Goal: Task Accomplishment & Management: Manage account settings

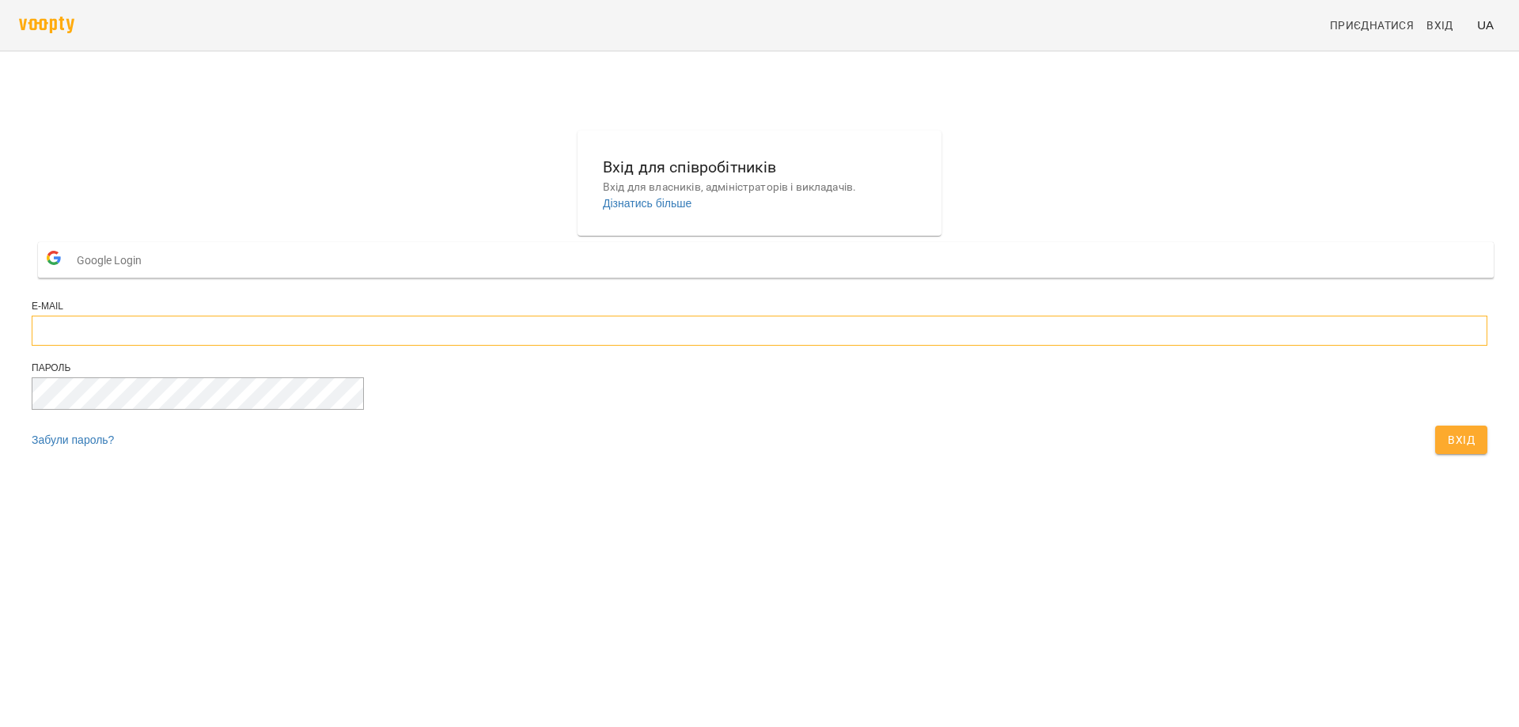
type input "**********"
click at [1448, 449] on span "Вхід" at bounding box center [1461, 439] width 27 height 19
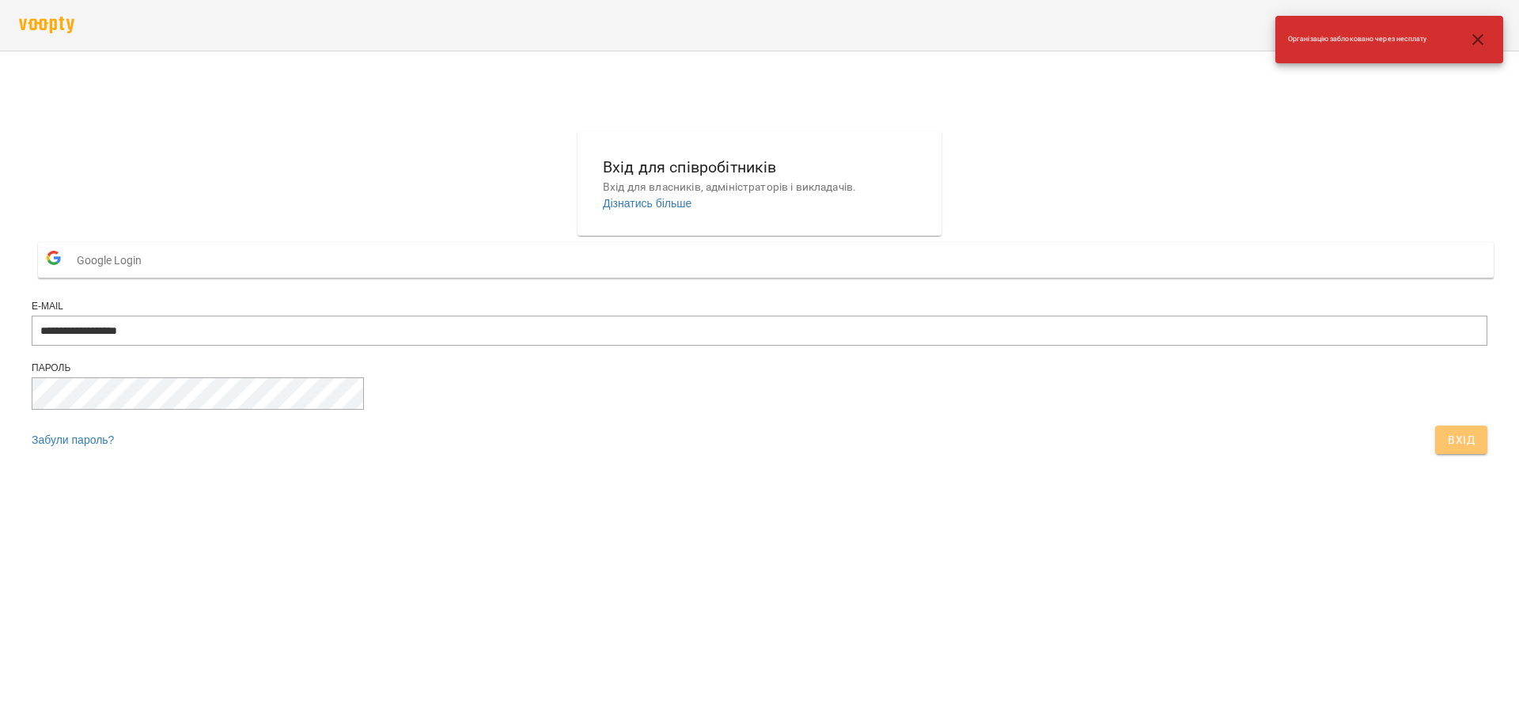
click at [1448, 449] on span "Вхід" at bounding box center [1461, 439] width 27 height 19
click at [1478, 39] on icon "button" at bounding box center [1478, 39] width 11 height 11
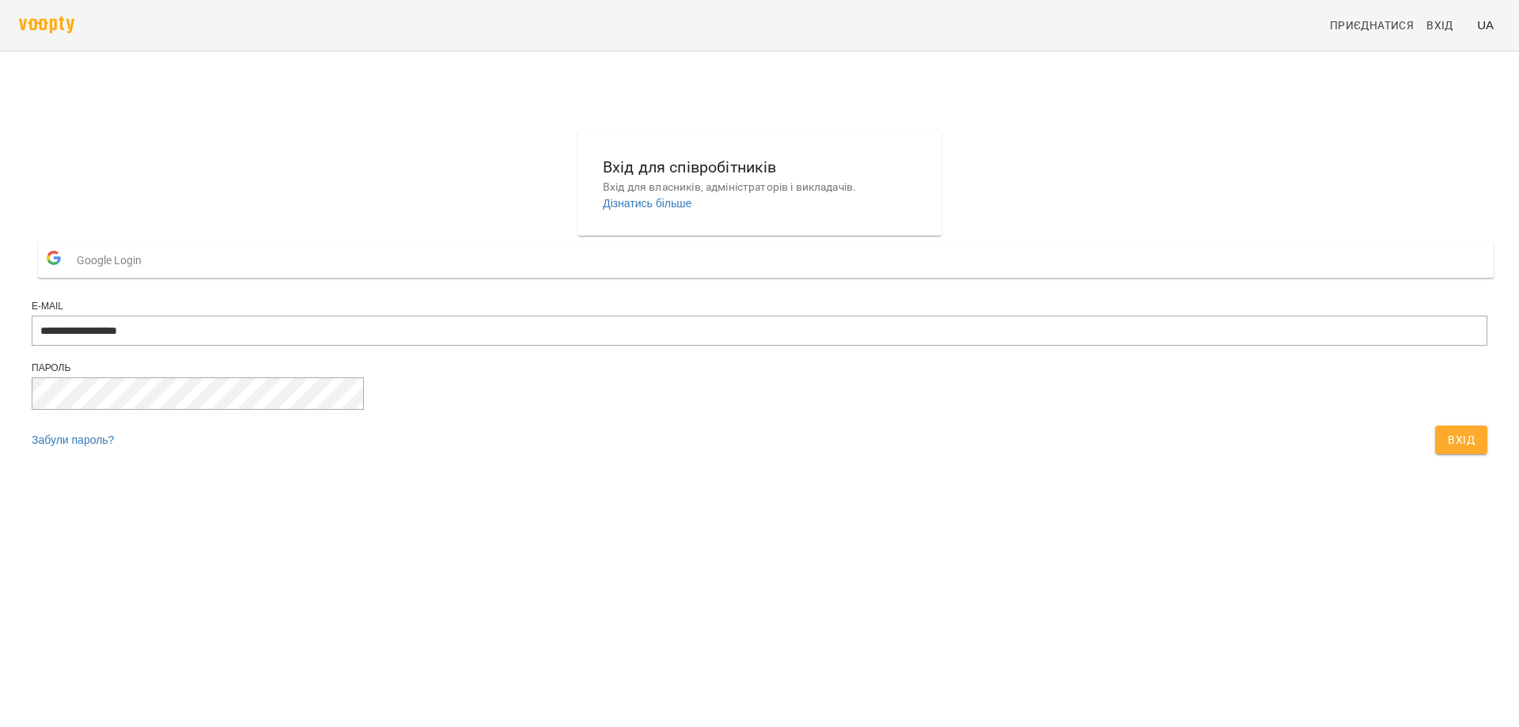
click at [776, 278] on button "Google Login" at bounding box center [766, 260] width 1456 height 36
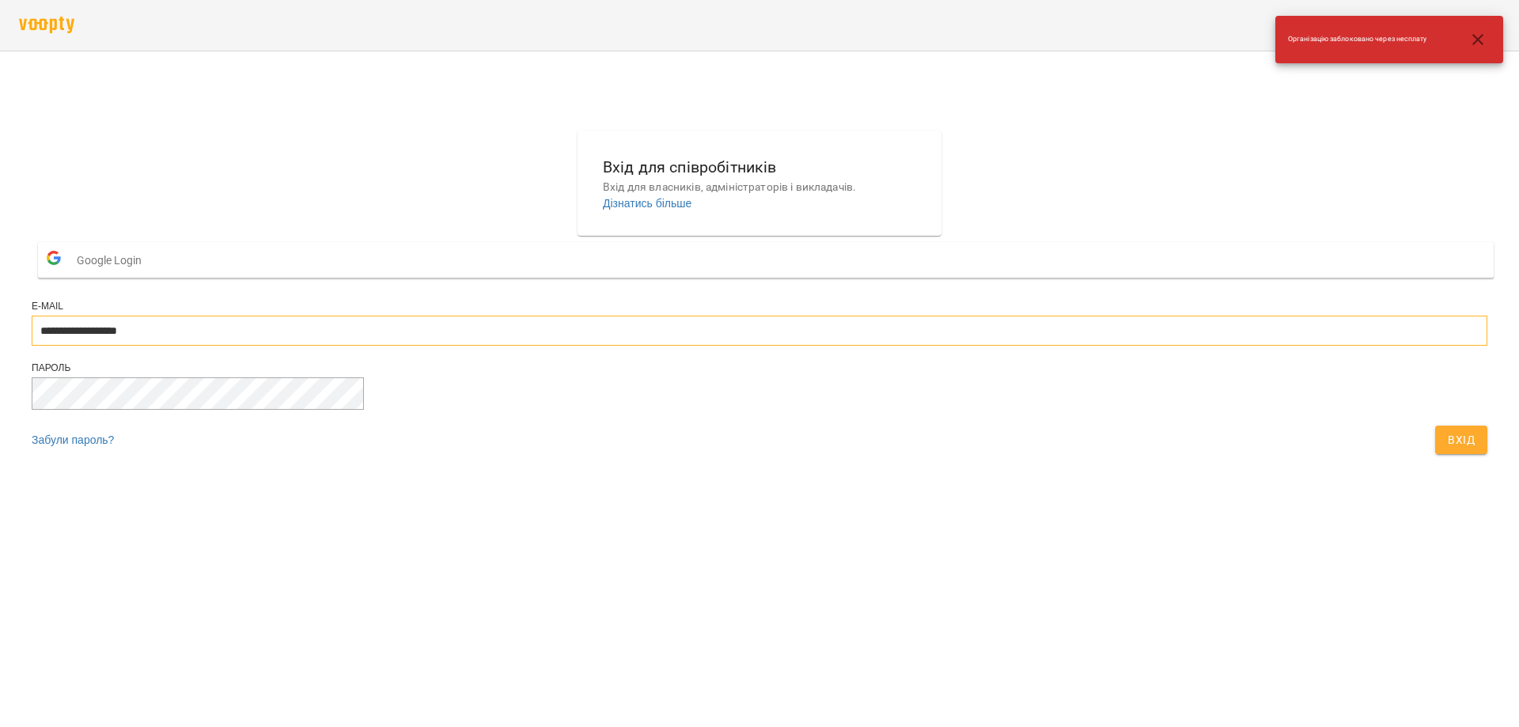
click at [744, 346] on input "**********" at bounding box center [760, 331] width 1456 height 30
drag, startPoint x: 1190, startPoint y: 419, endPoint x: 1151, endPoint y: 418, distance: 38.8
click at [1180, 420] on div "**********" at bounding box center [759, 296] width 1469 height 344
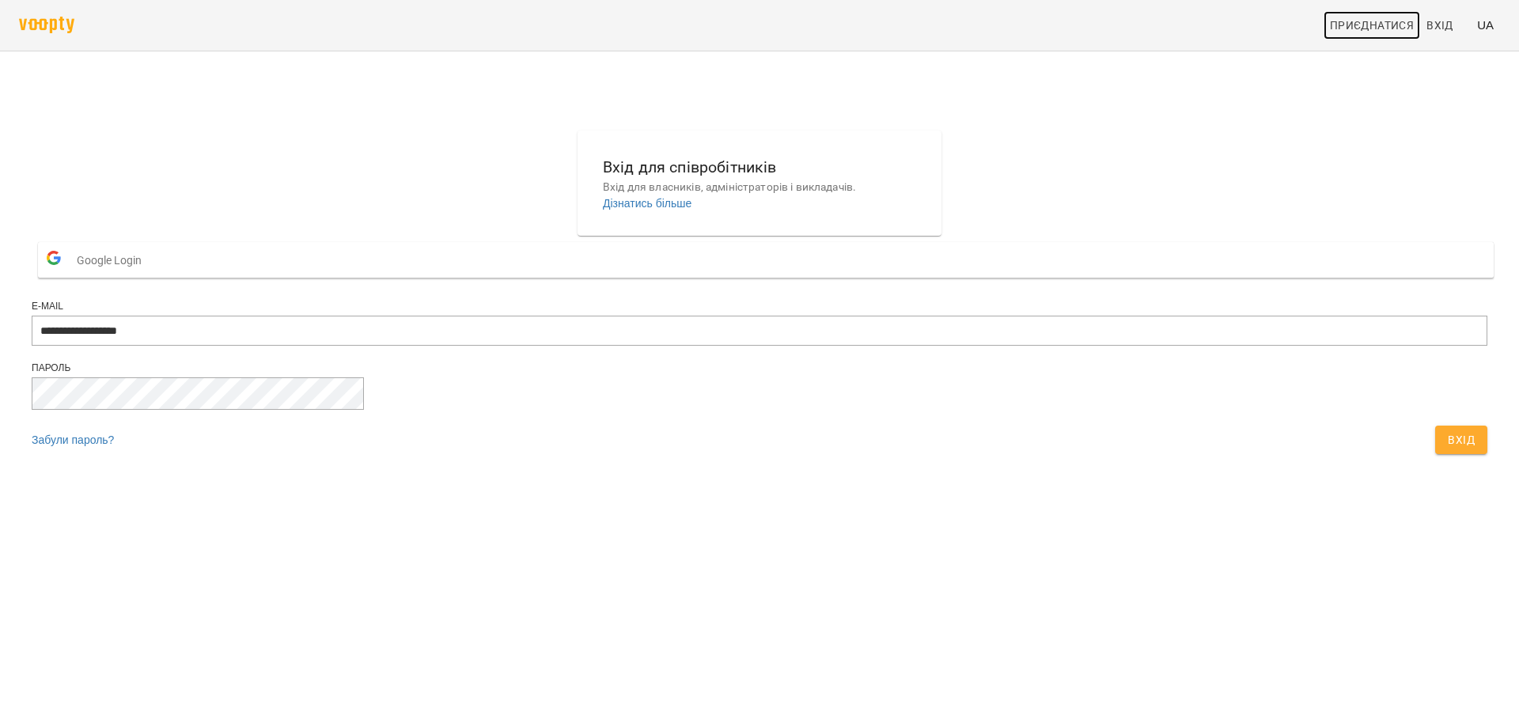
click at [1385, 19] on span "Приєднатися" at bounding box center [1372, 25] width 84 height 19
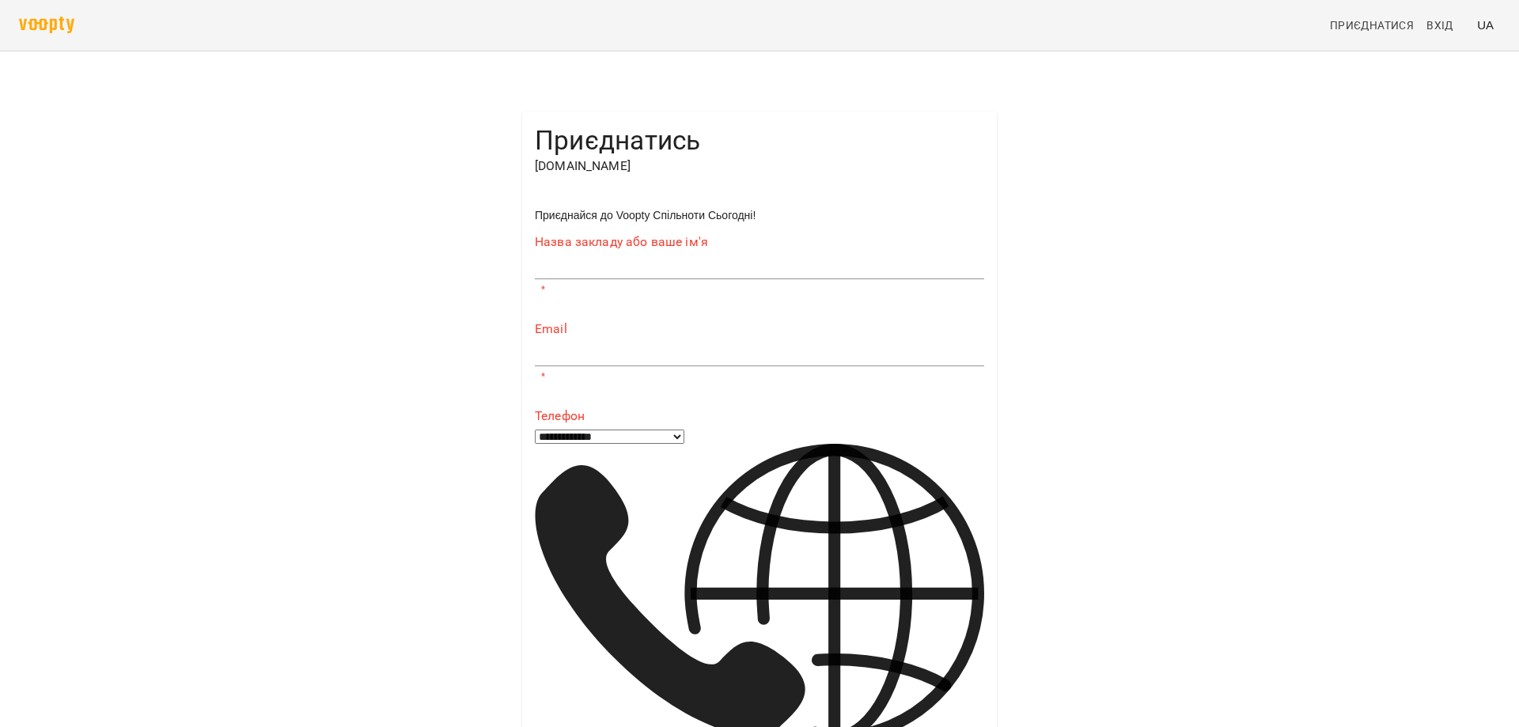
type input "**********"
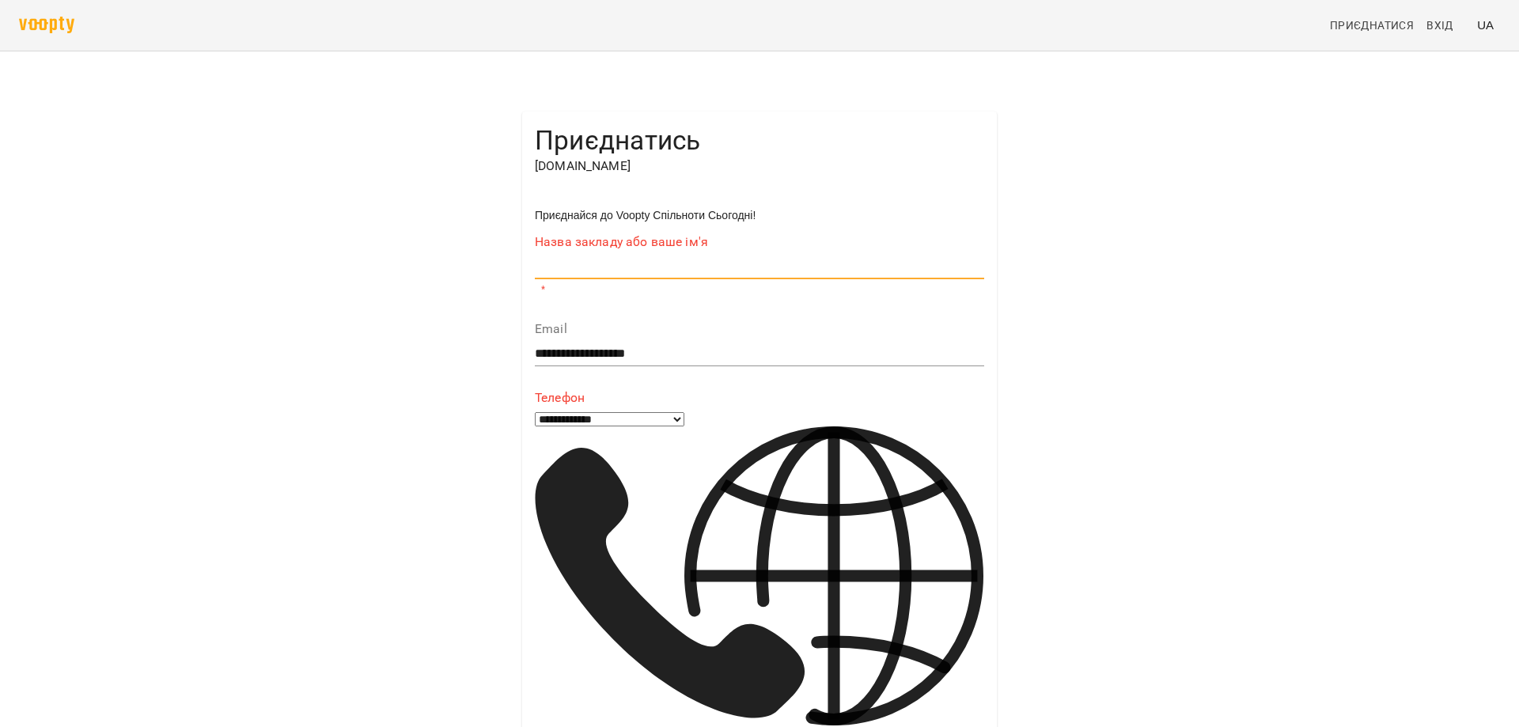
click at [576, 277] on input "text" at bounding box center [759, 267] width 449 height 25
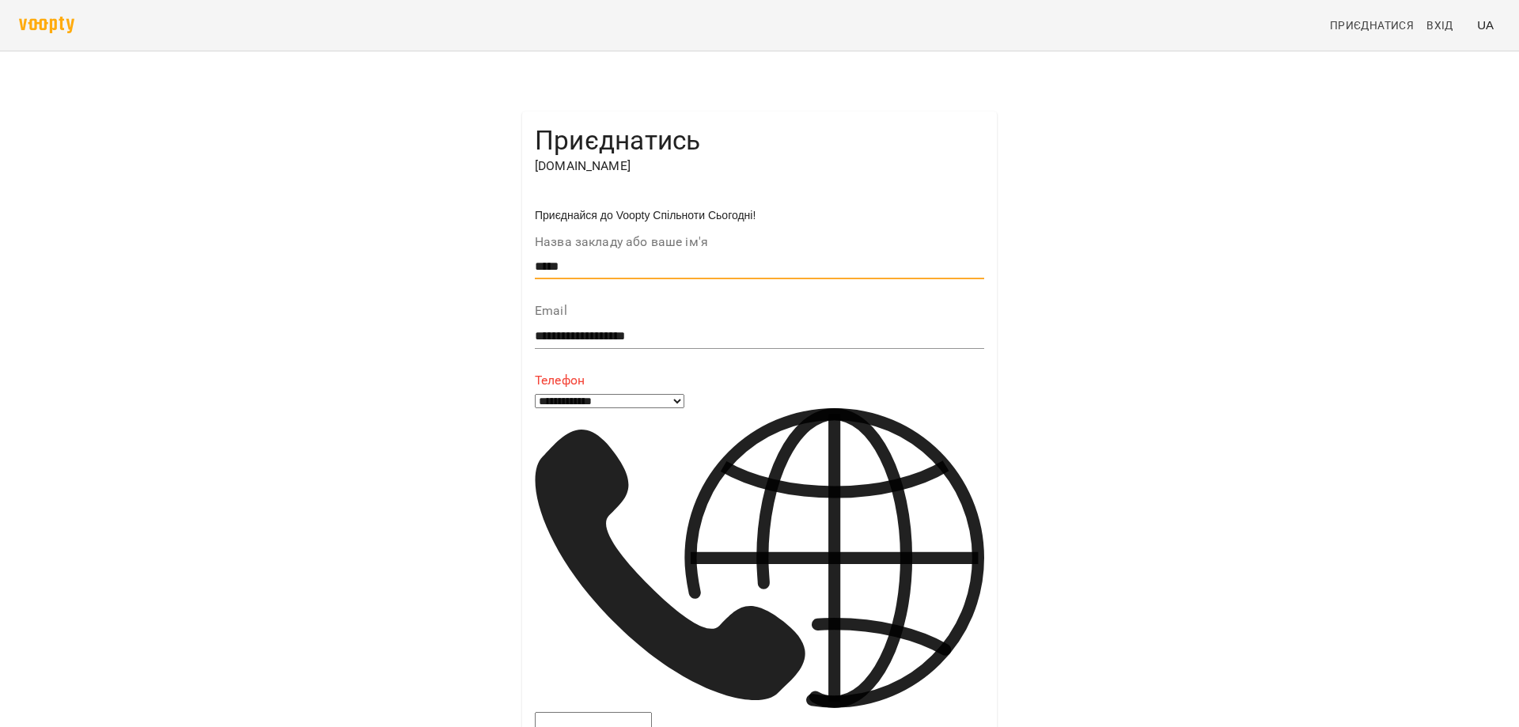
type input "*****"
click at [588, 712] on input "tel" at bounding box center [593, 722] width 117 height 21
type input "**********"
select select "**"
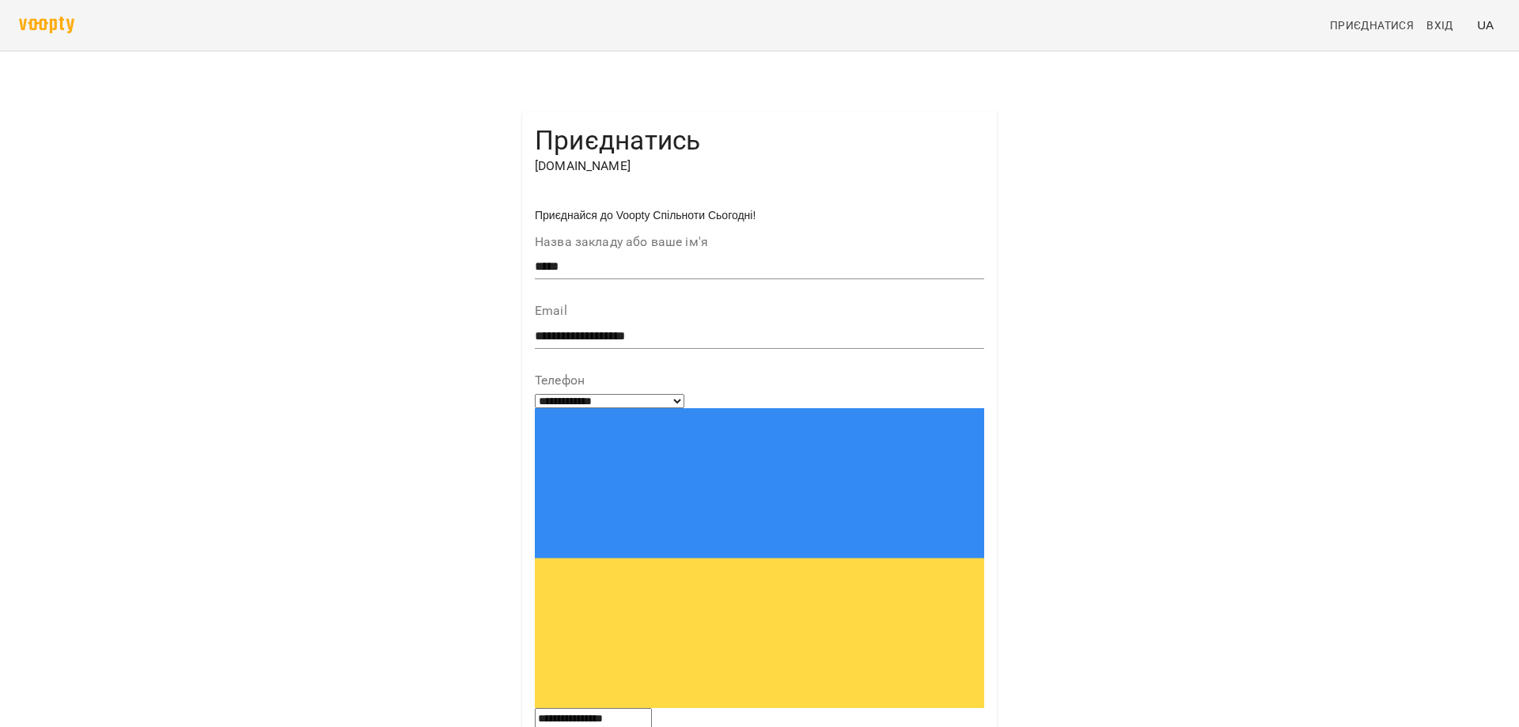
type input "**********"
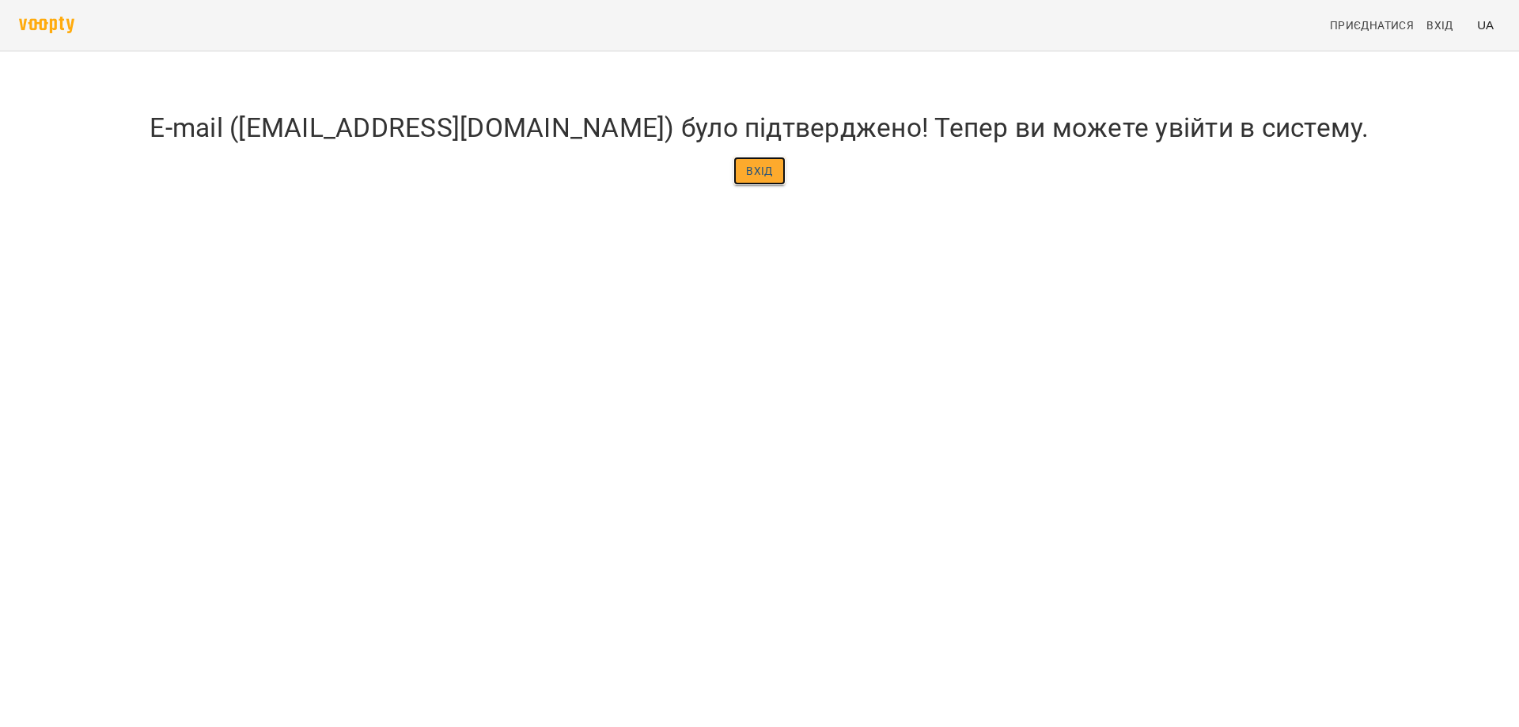
click at [764, 180] on span "Вхід" at bounding box center [759, 170] width 27 height 19
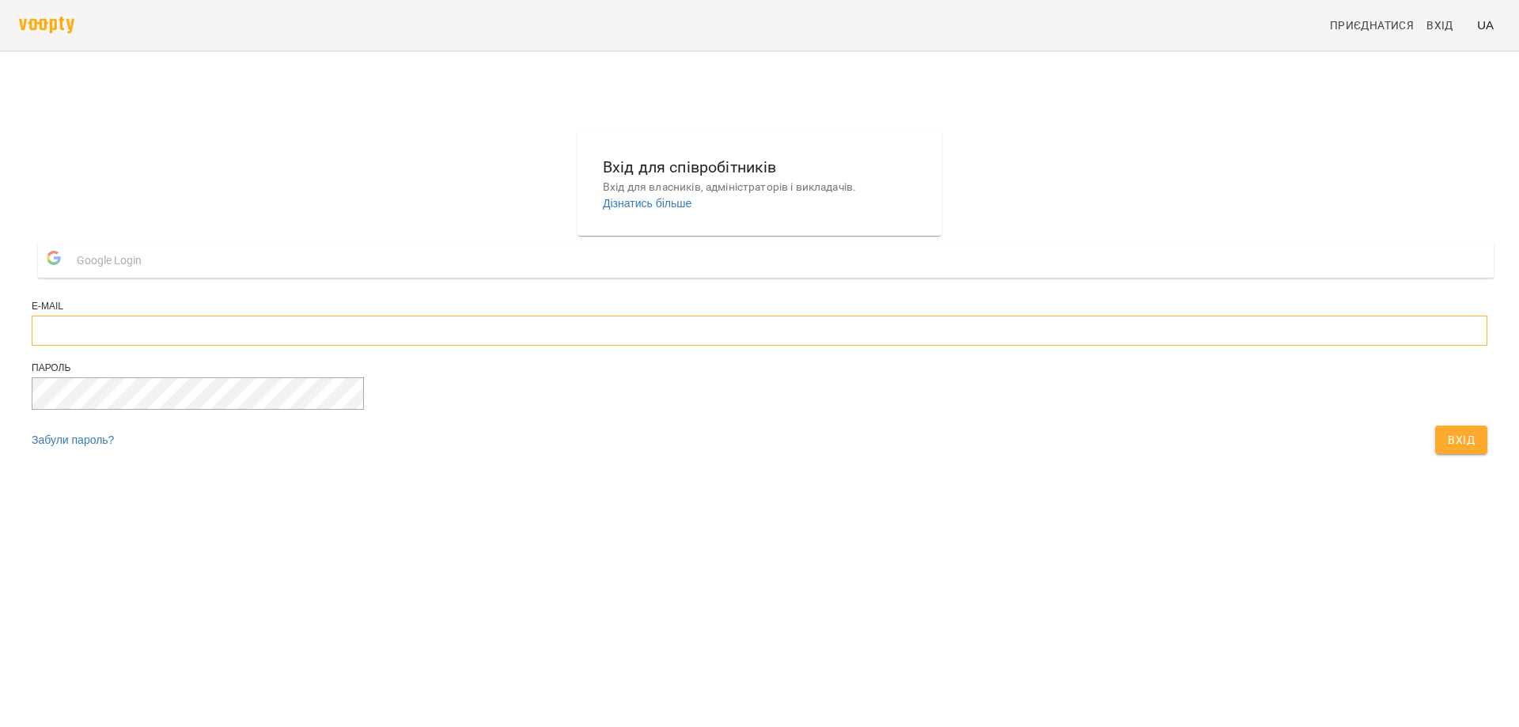
type input "**********"
click at [1448, 449] on span "Вхід" at bounding box center [1461, 439] width 27 height 19
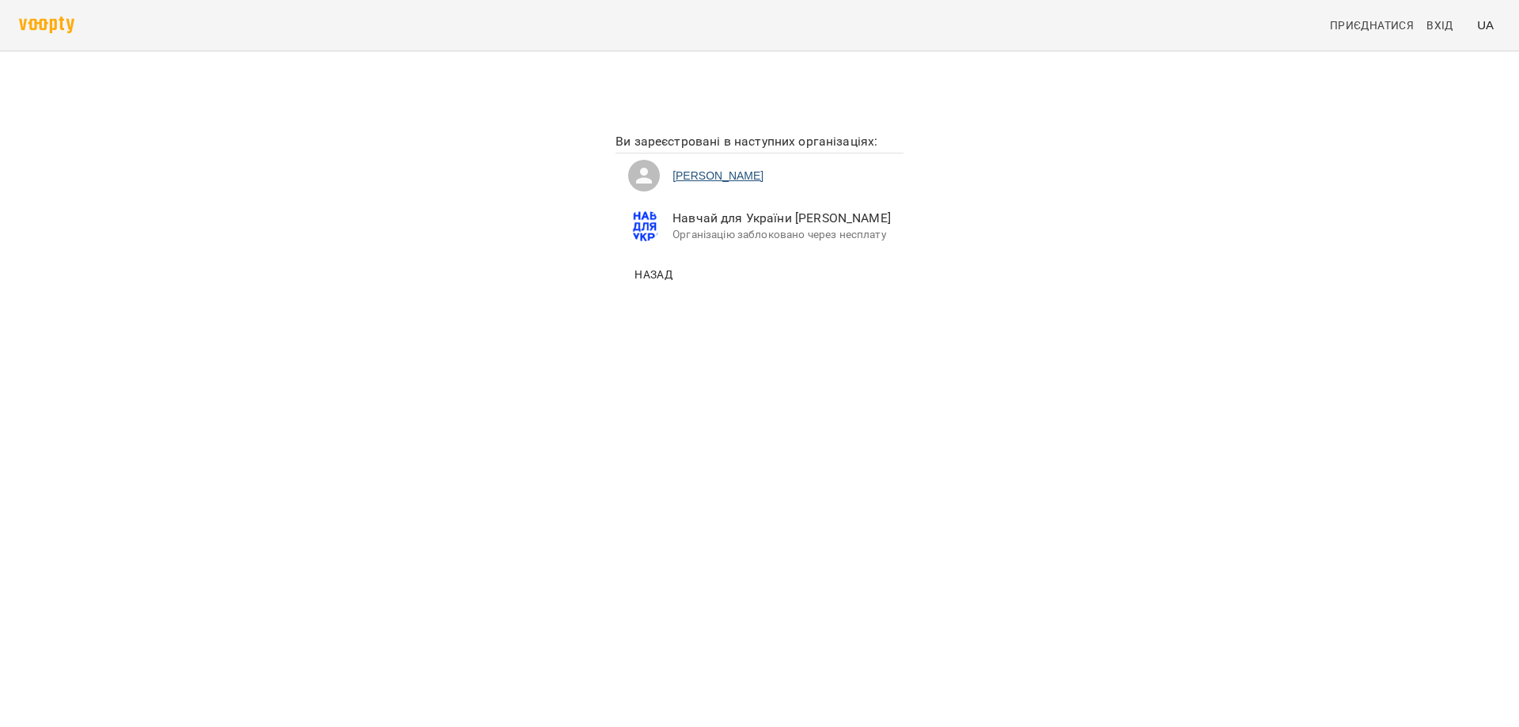
click at [663, 176] on li "Ірина" at bounding box center [760, 176] width 288 height 44
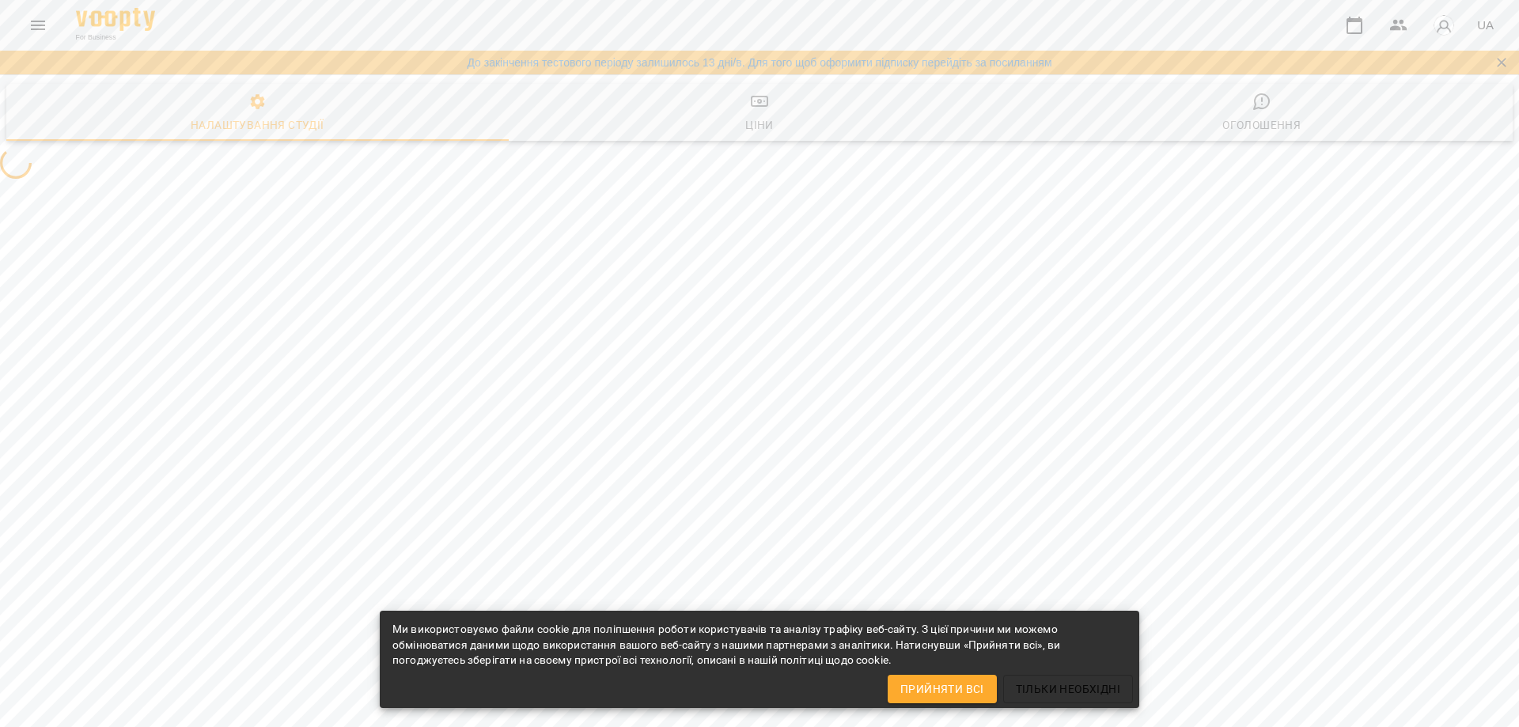
select select "**"
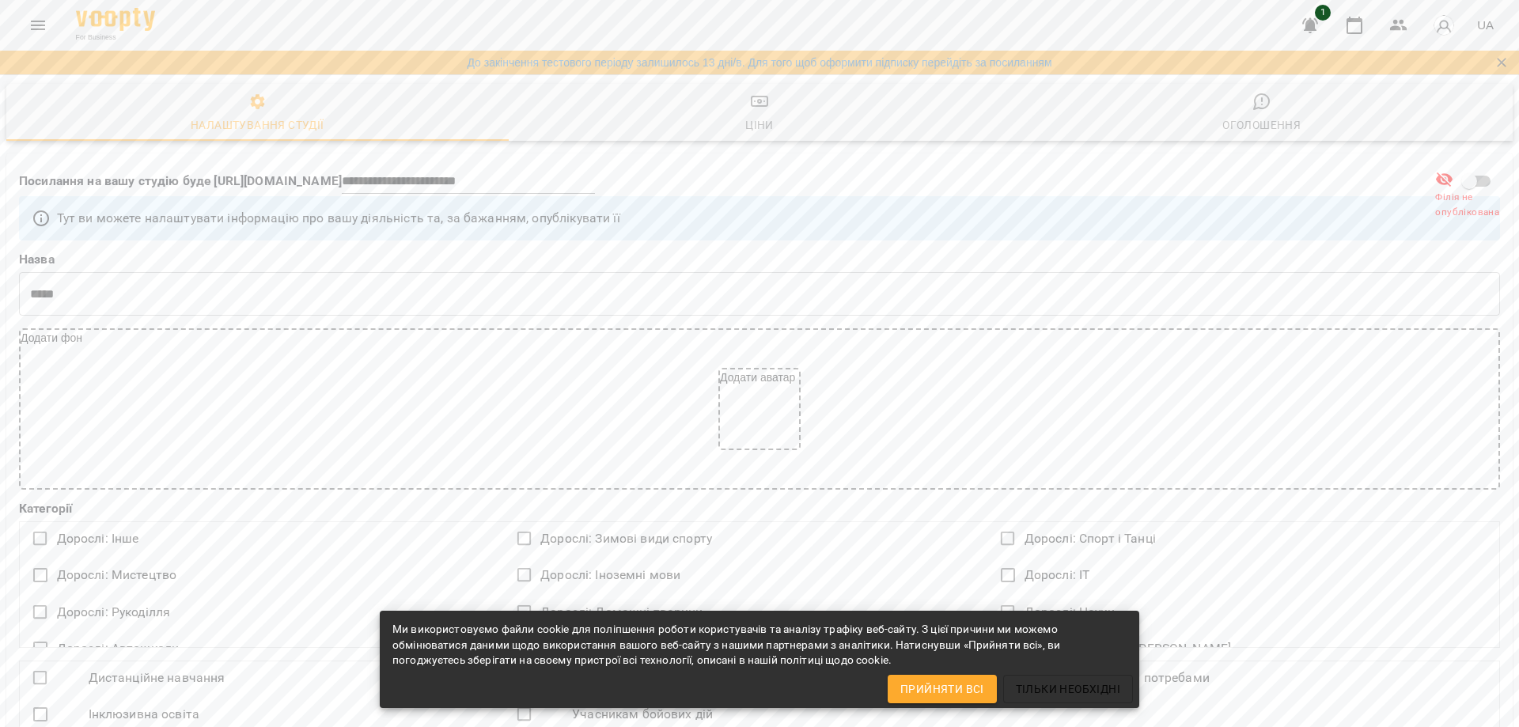
scroll to position [237, 0]
click at [939, 693] on span "Прийняти всі" at bounding box center [942, 689] width 84 height 19
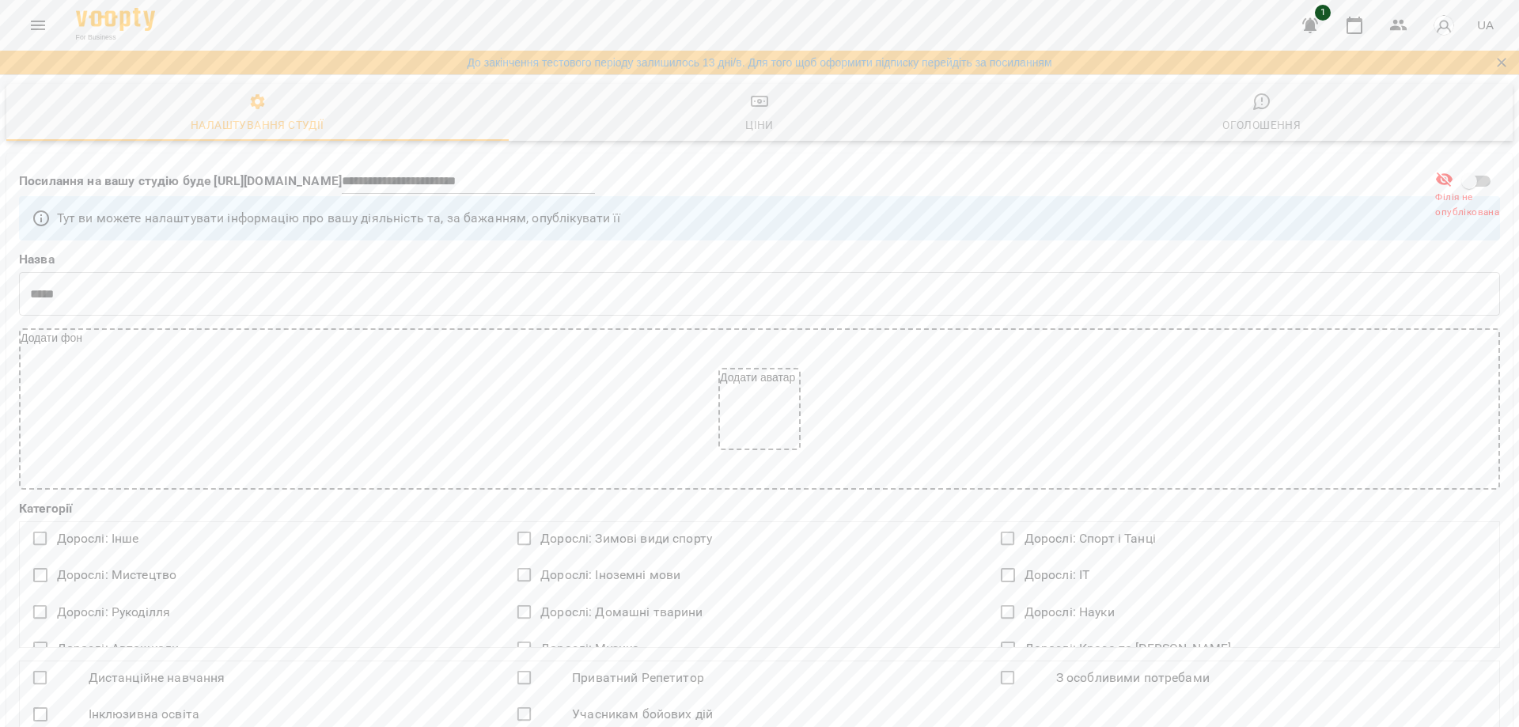
scroll to position [79, 0]
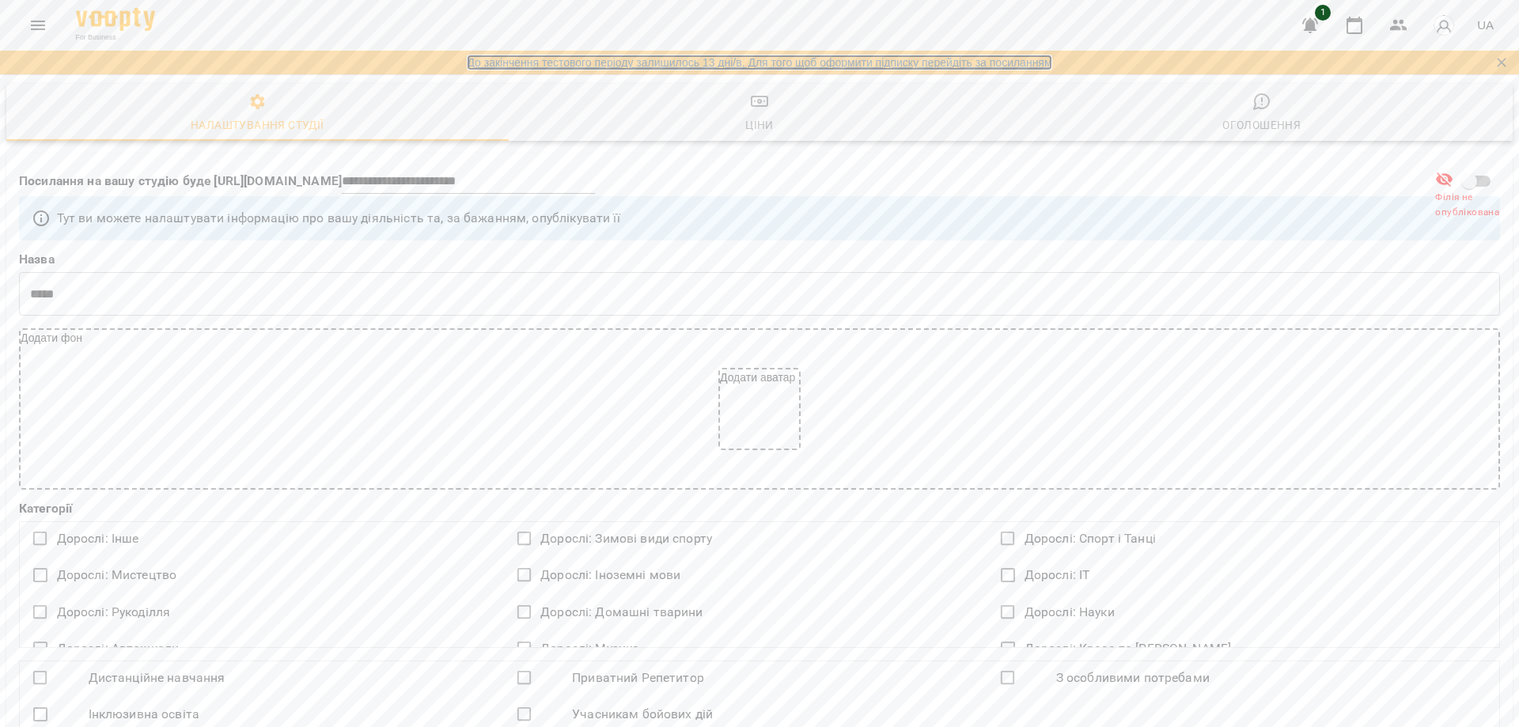
click at [850, 57] on link "До закінчення тестового періоду залишилось 13 дні/в. Для того щоб оформити підп…" at bounding box center [759, 63] width 585 height 16
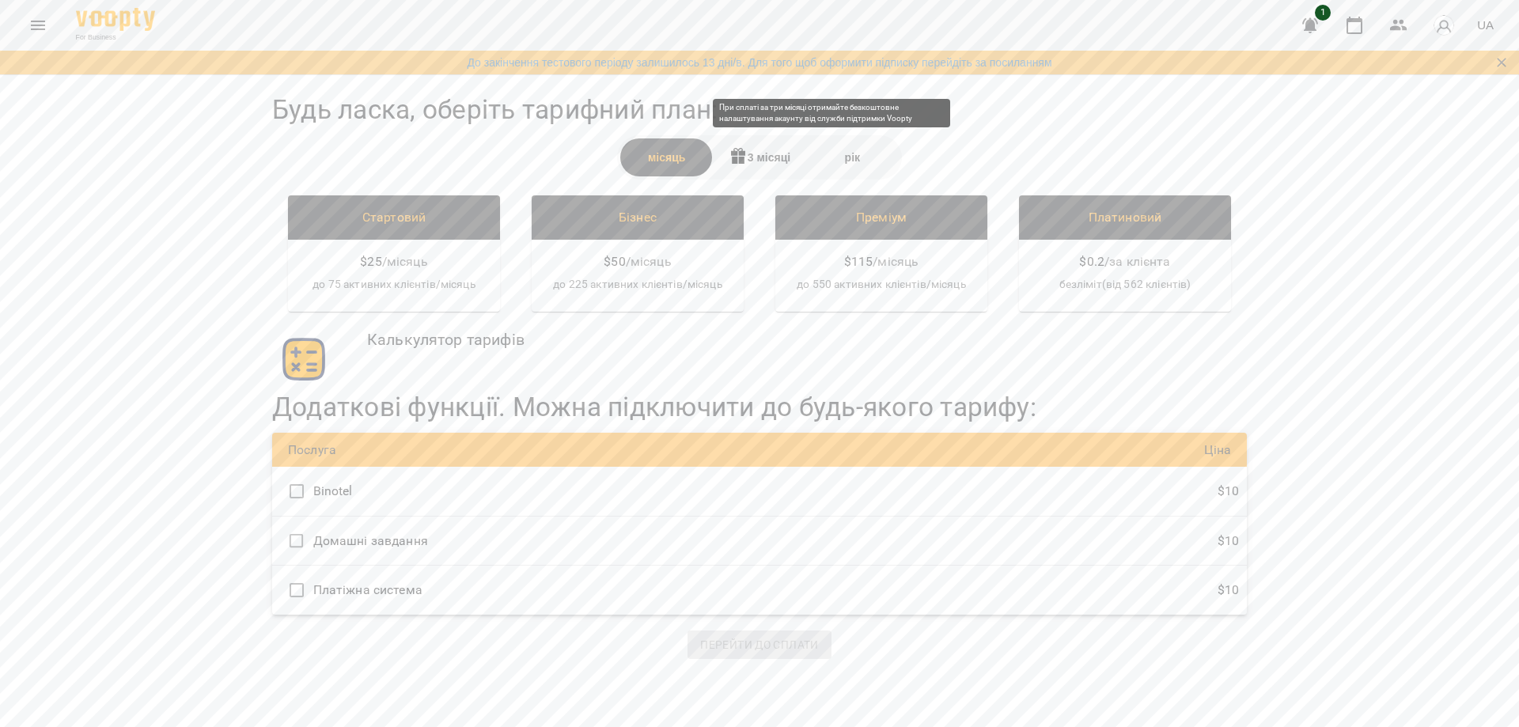
click at [752, 158] on div "3 місяці" at bounding box center [759, 157] width 93 height 38
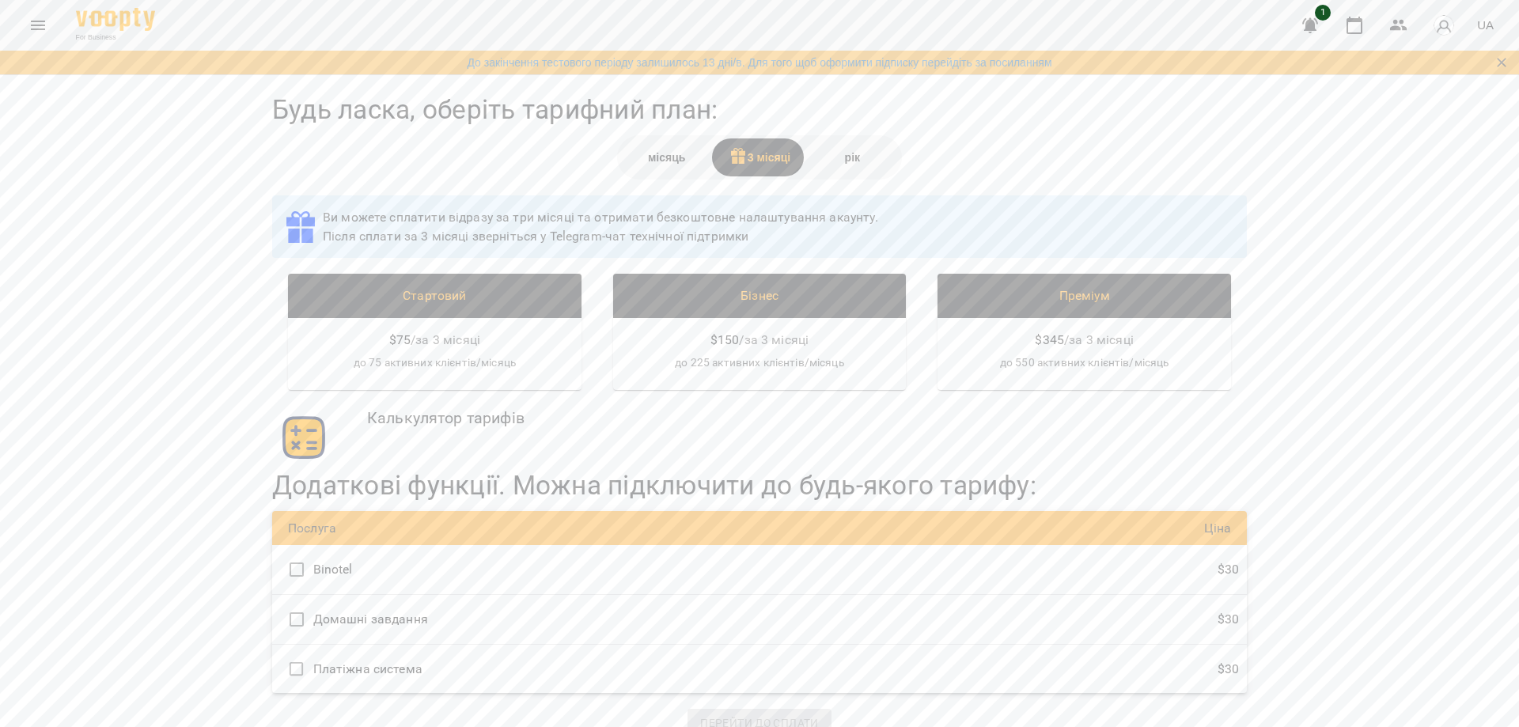
click at [855, 166] on div "рік" at bounding box center [852, 157] width 93 height 38
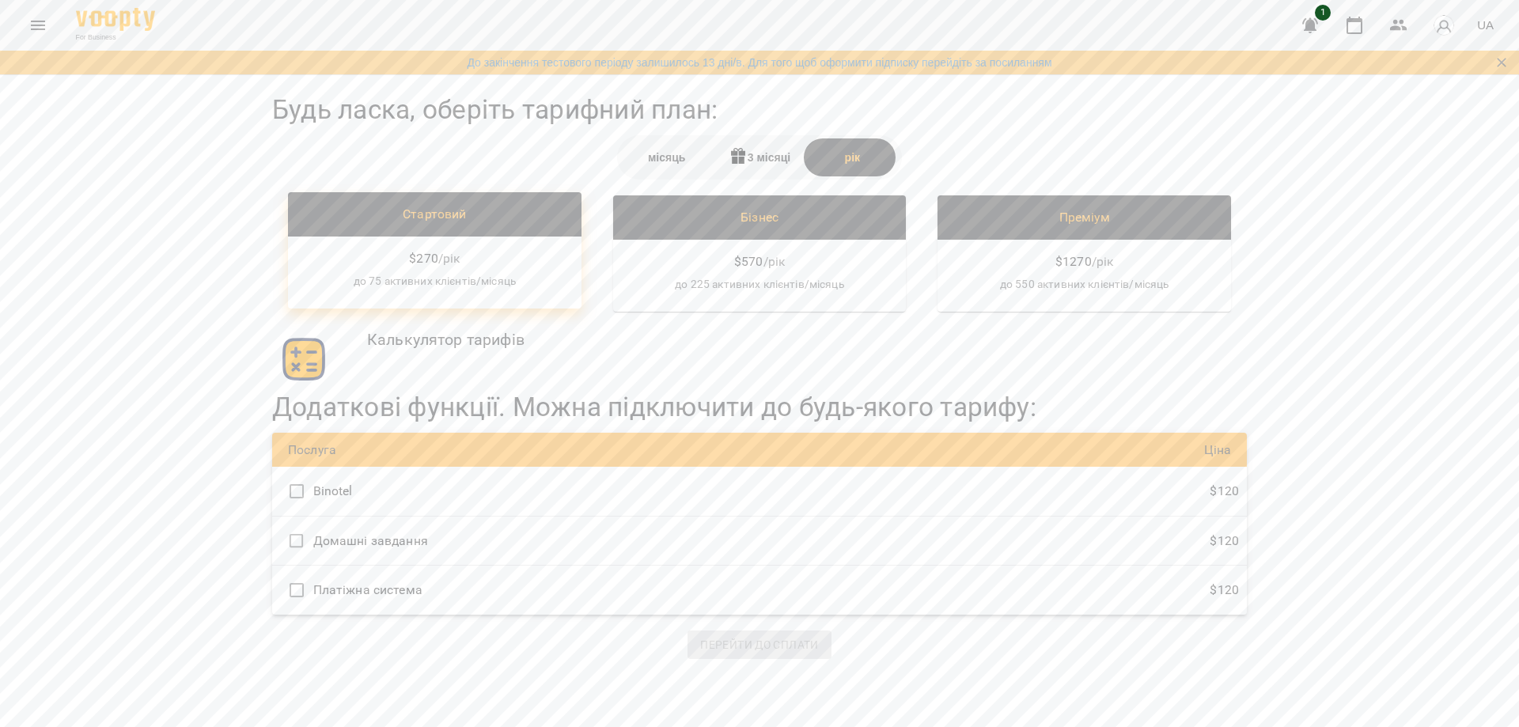
click at [424, 260] on span "270" at bounding box center [426, 258] width 21 height 19
click at [305, 362] on img "button" at bounding box center [303, 358] width 47 height 47
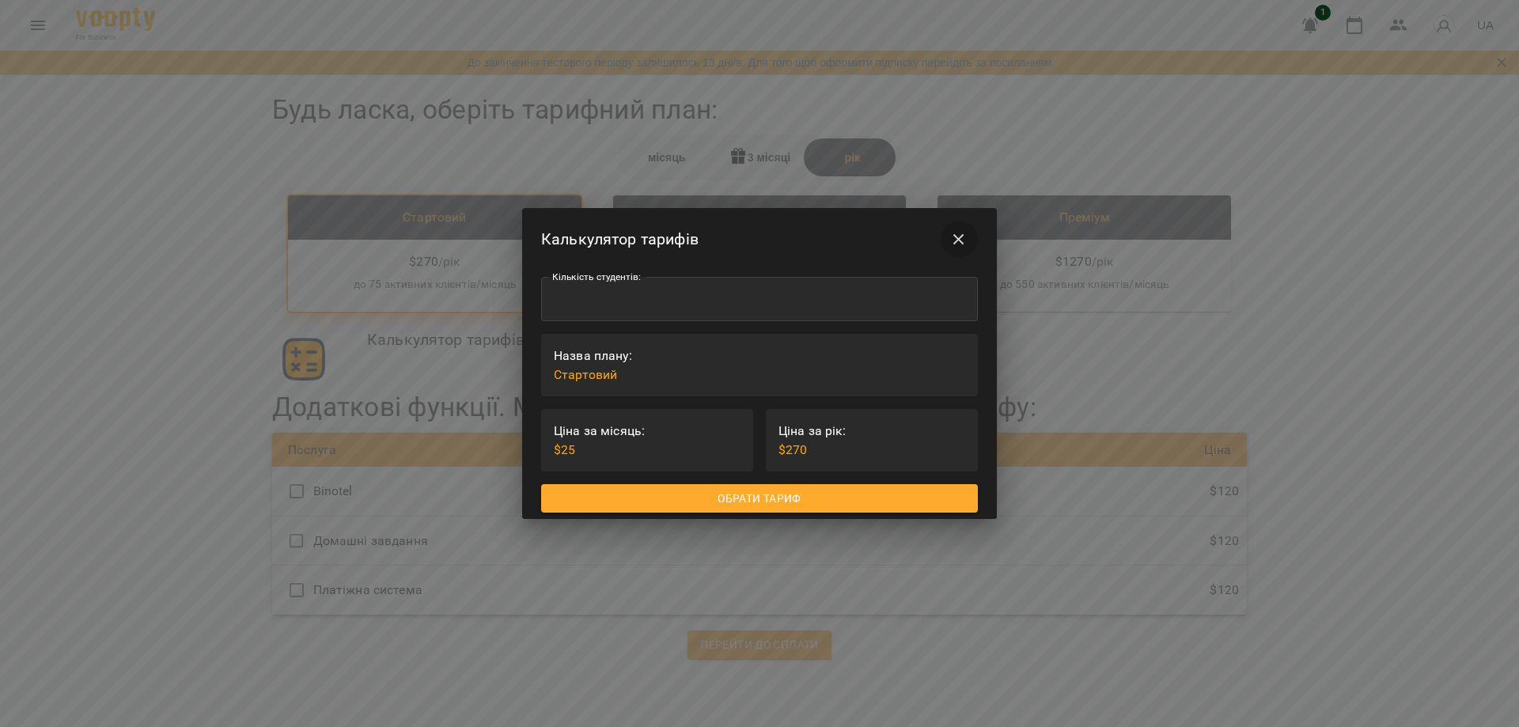
click at [961, 244] on icon "button" at bounding box center [958, 239] width 19 height 19
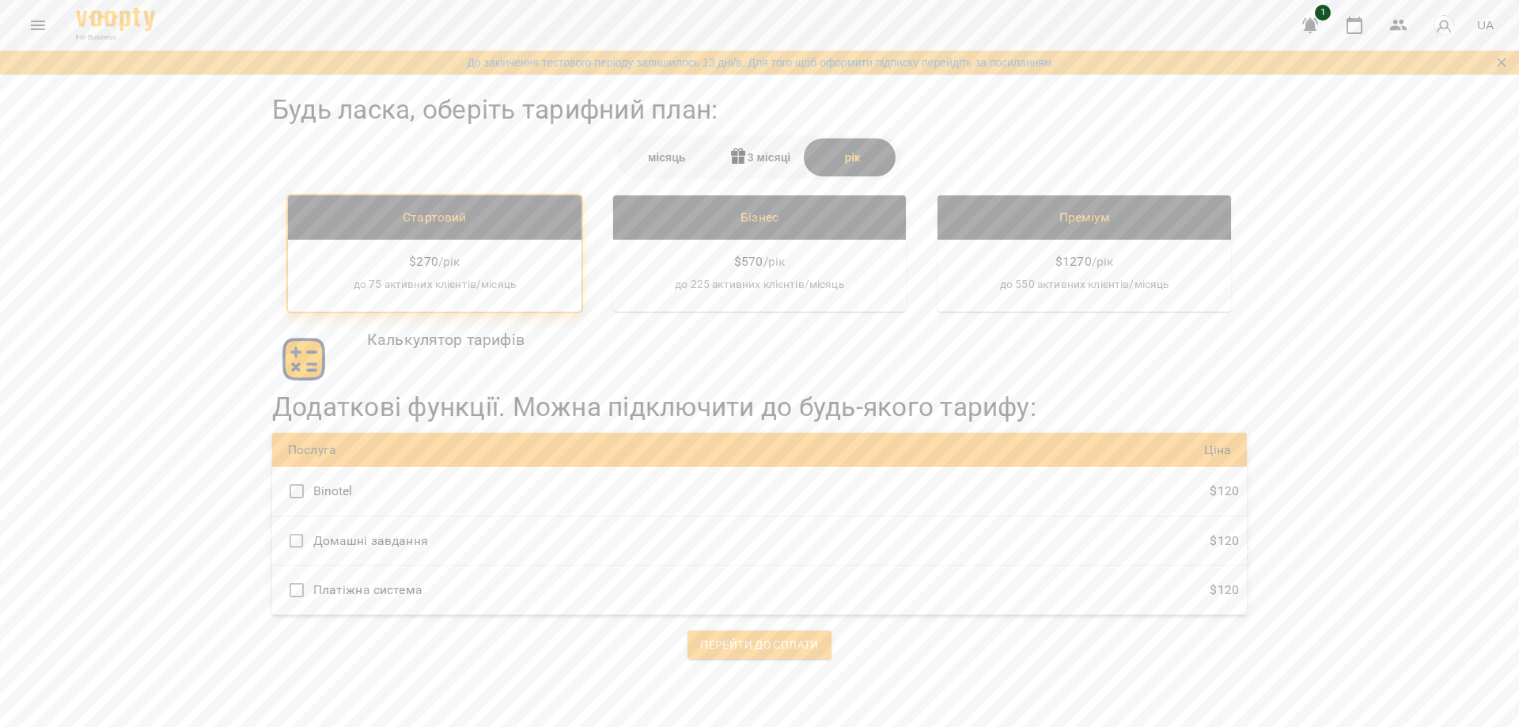
click at [671, 145] on div "місяць" at bounding box center [666, 157] width 93 height 38
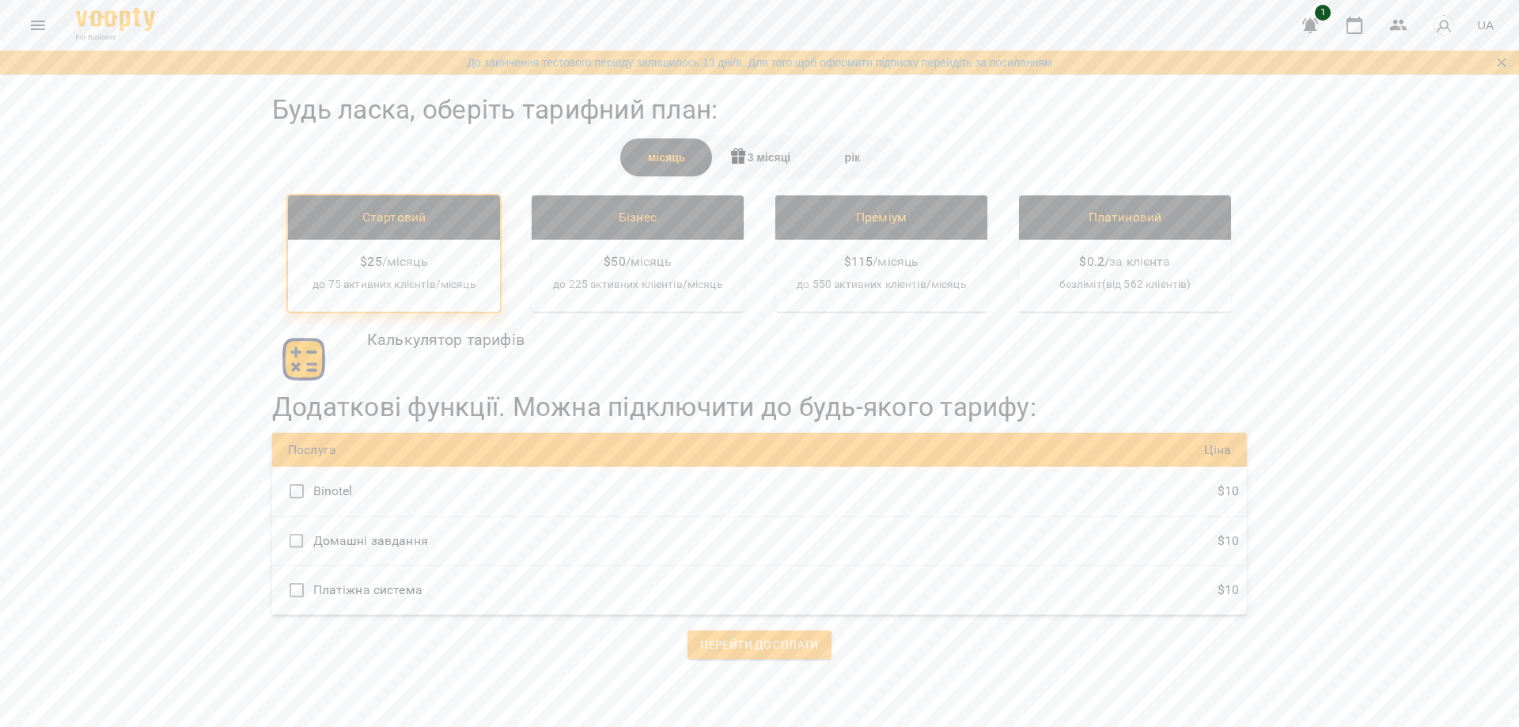
click at [859, 154] on div "рік" at bounding box center [852, 157] width 93 height 38
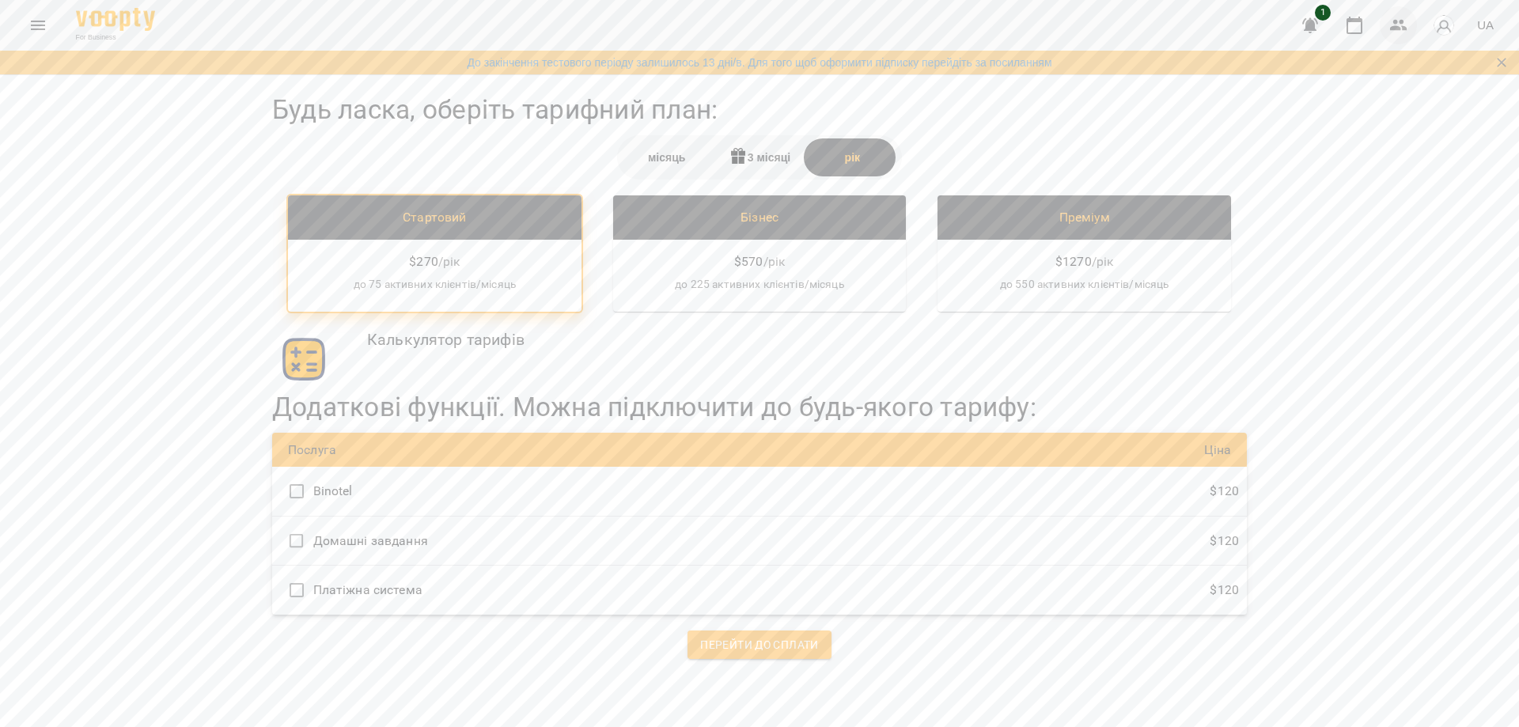
click at [1397, 25] on icon "button" at bounding box center [1398, 25] width 19 height 19
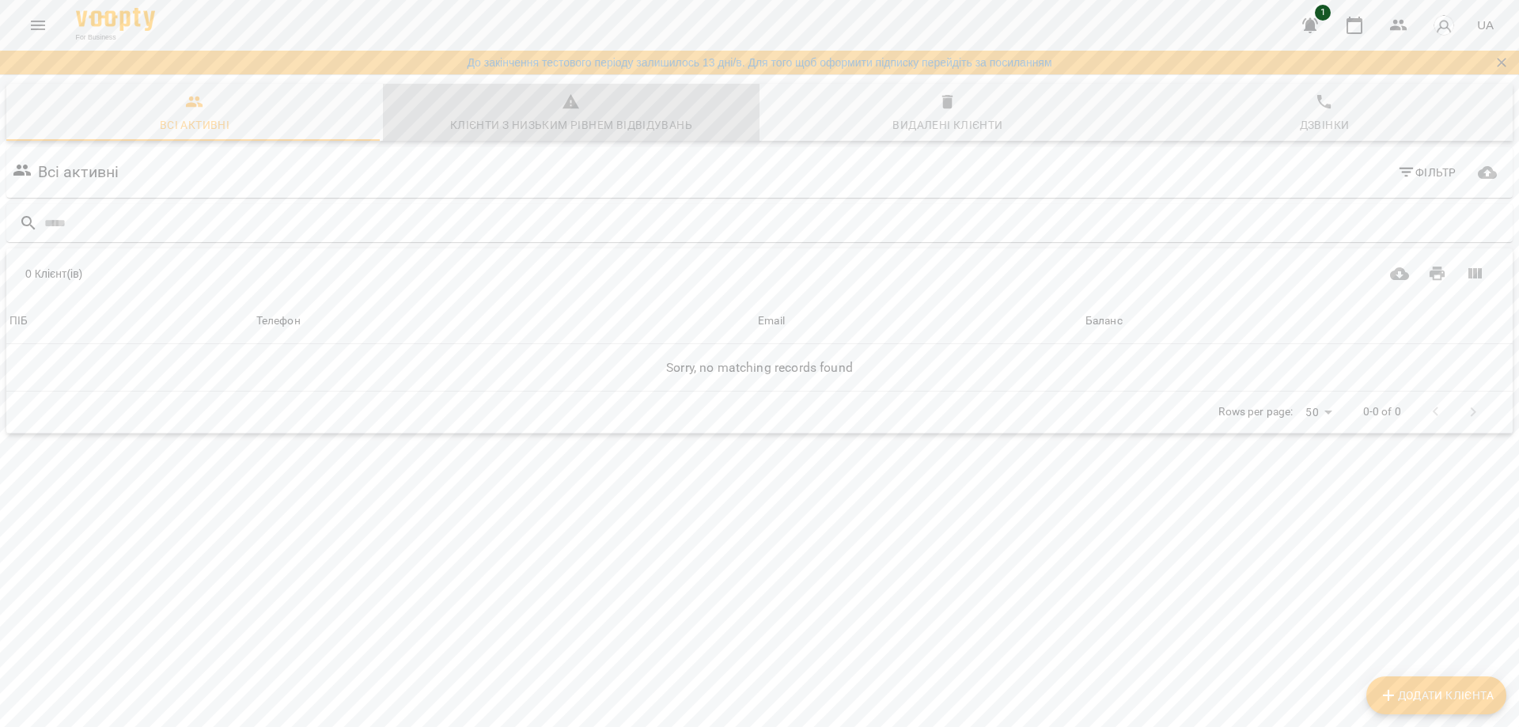
click at [655, 114] on span "Клієнти з низьким рівнем відвідувань" at bounding box center [571, 114] width 358 height 43
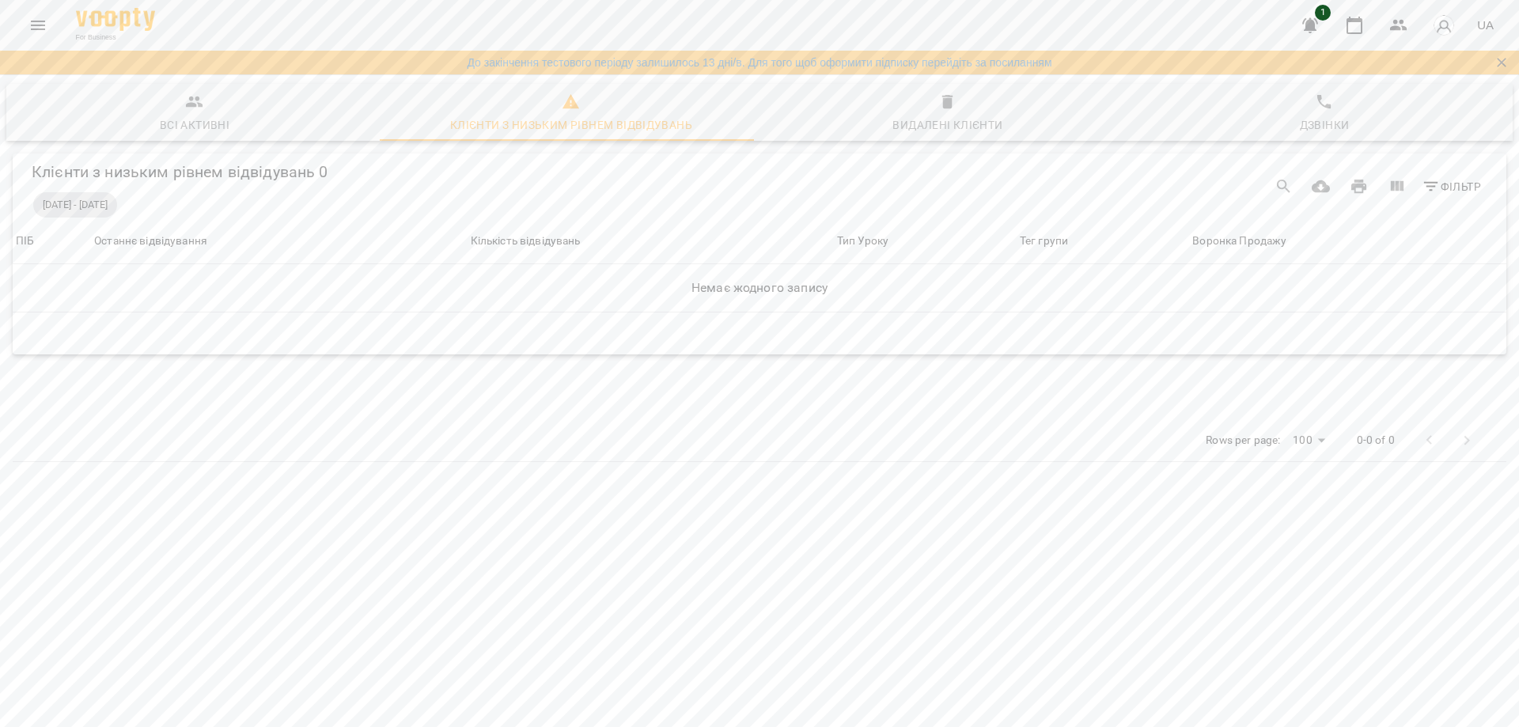
click at [976, 108] on span "Видалені клієнти" at bounding box center [948, 114] width 358 height 43
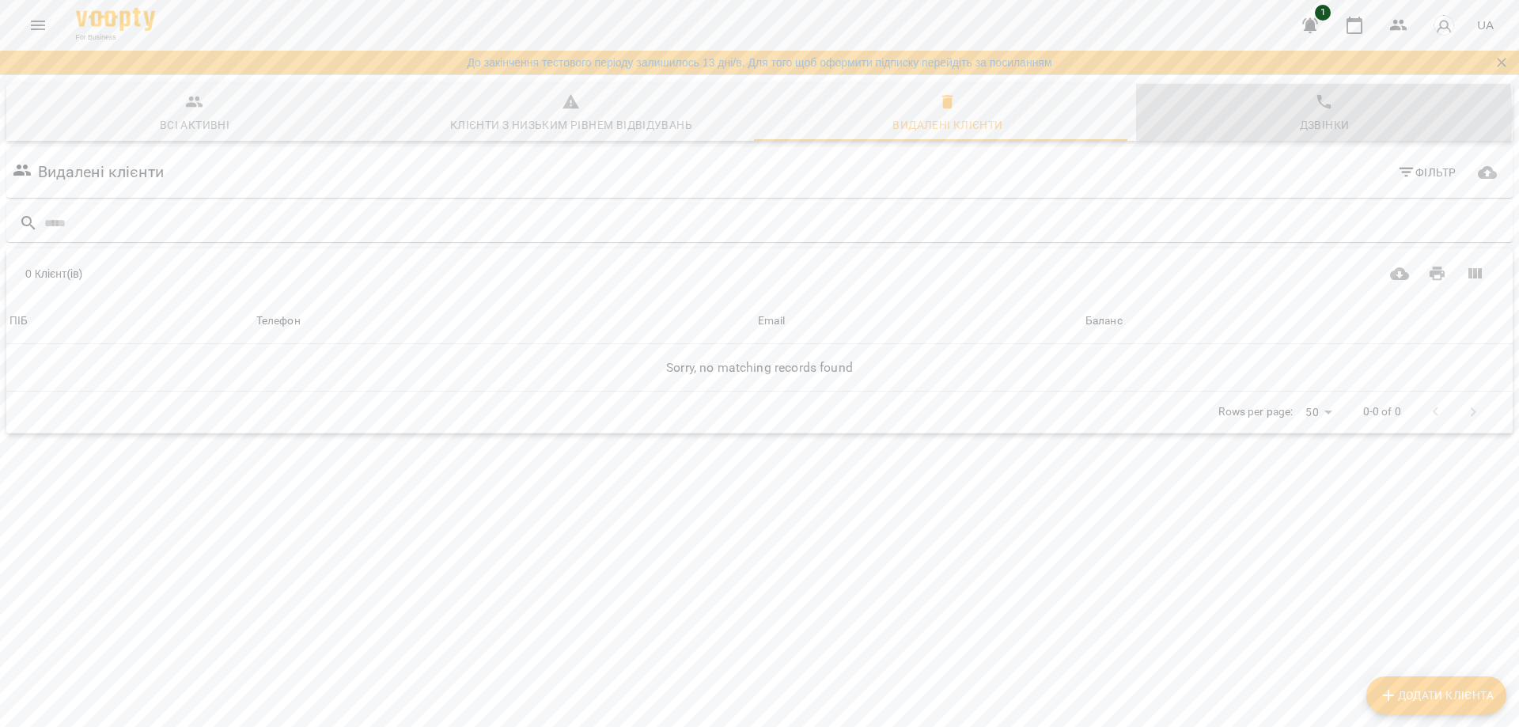
click at [1303, 115] on span "Дзвінки" at bounding box center [1325, 114] width 358 height 43
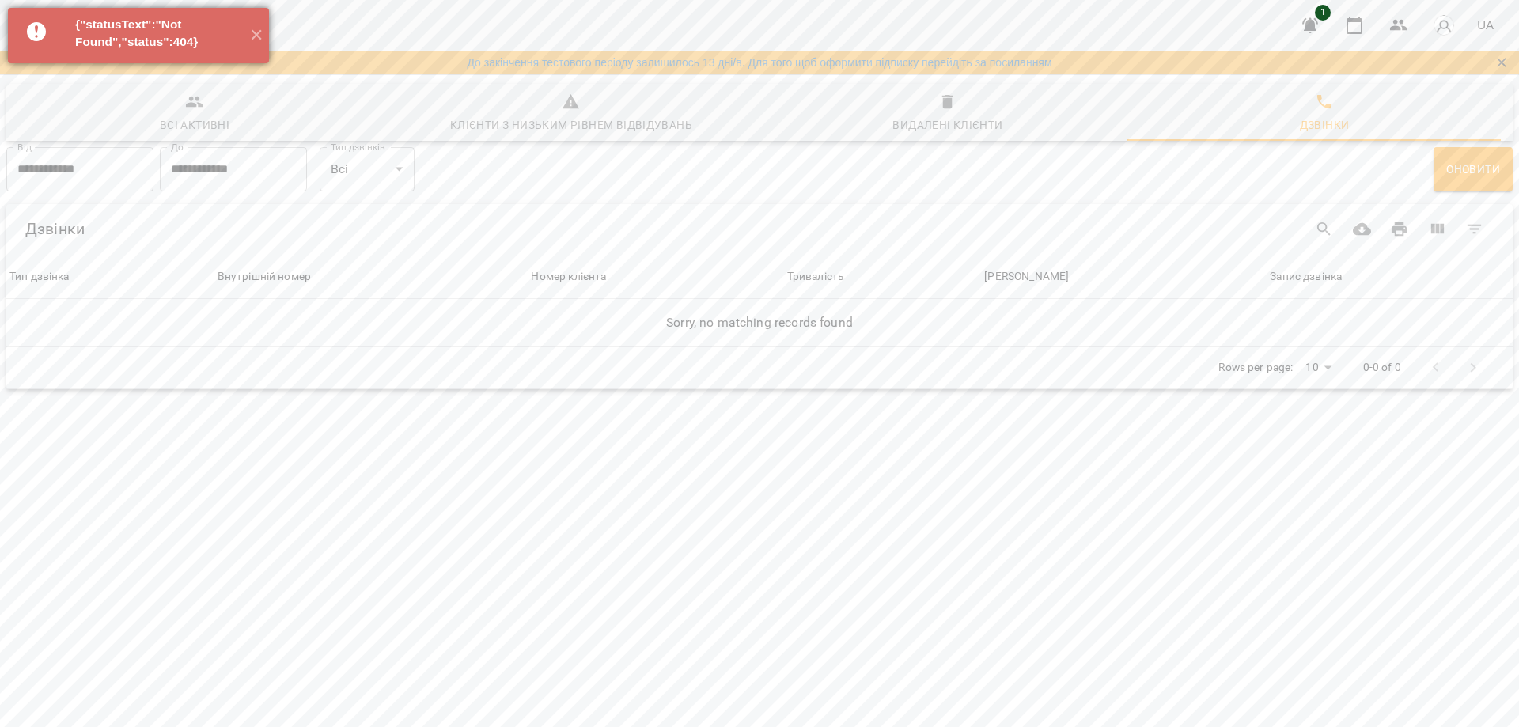
click at [42, 28] on icon at bounding box center [36, 31] width 19 height 19
click at [254, 38] on button "✕" at bounding box center [256, 35] width 26 height 55
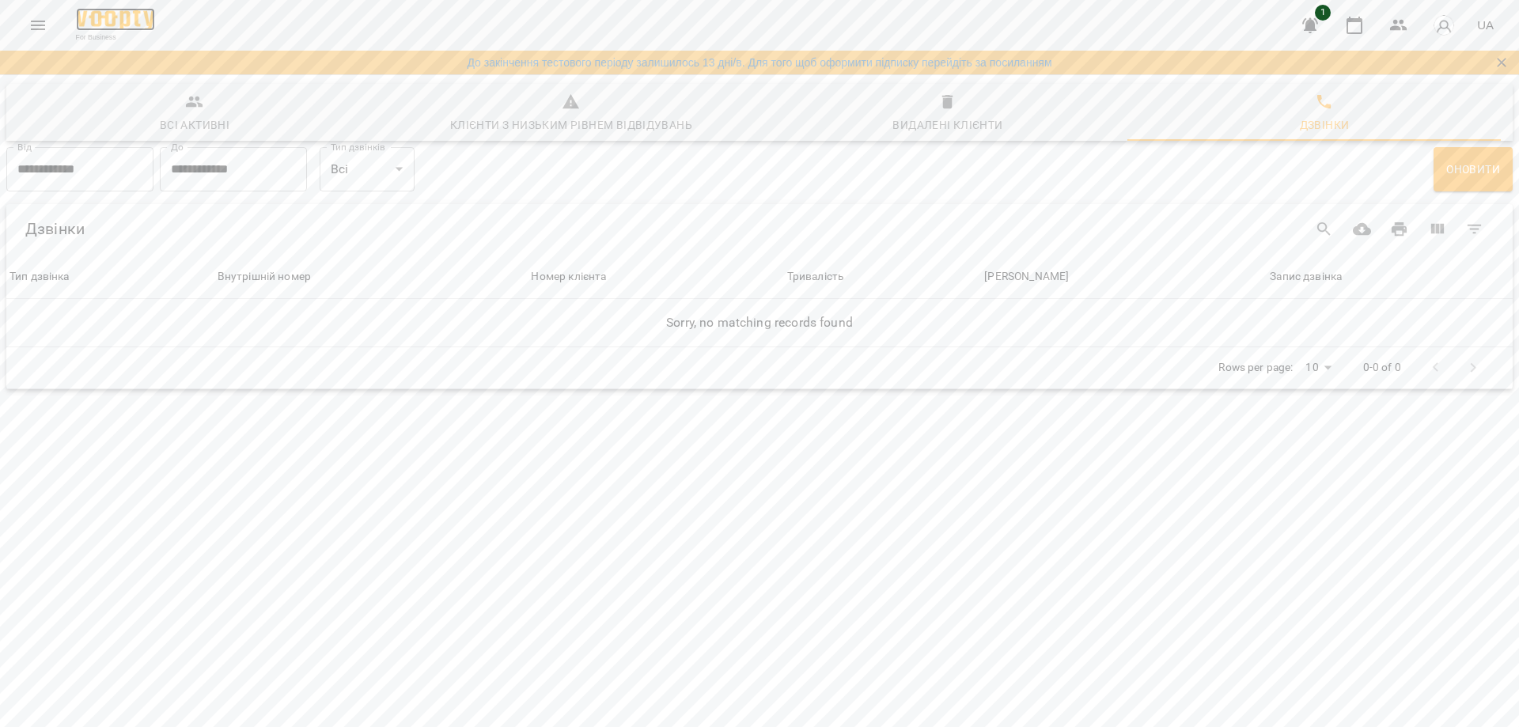
click at [102, 27] on img at bounding box center [115, 19] width 79 height 23
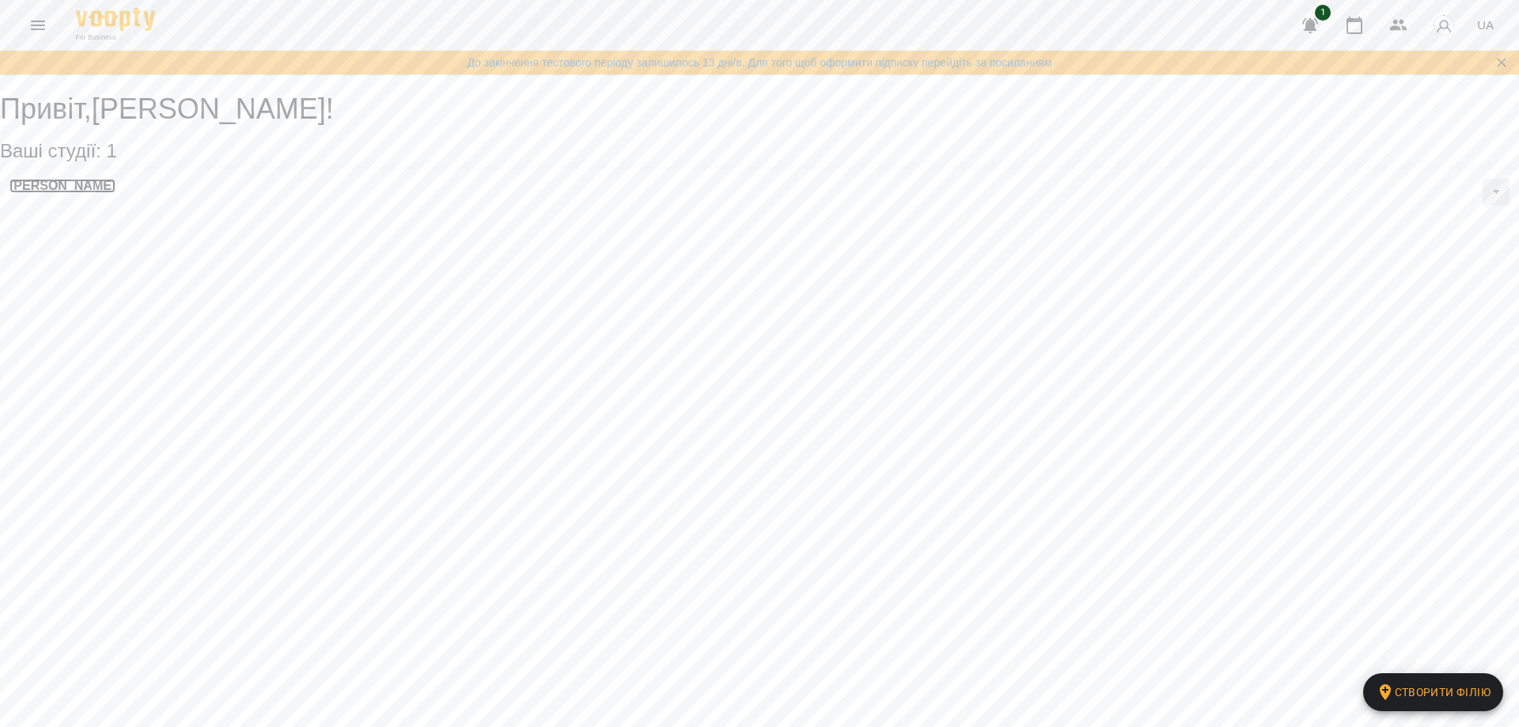
click at [34, 193] on h3 "[PERSON_NAME]" at bounding box center [62, 186] width 106 height 14
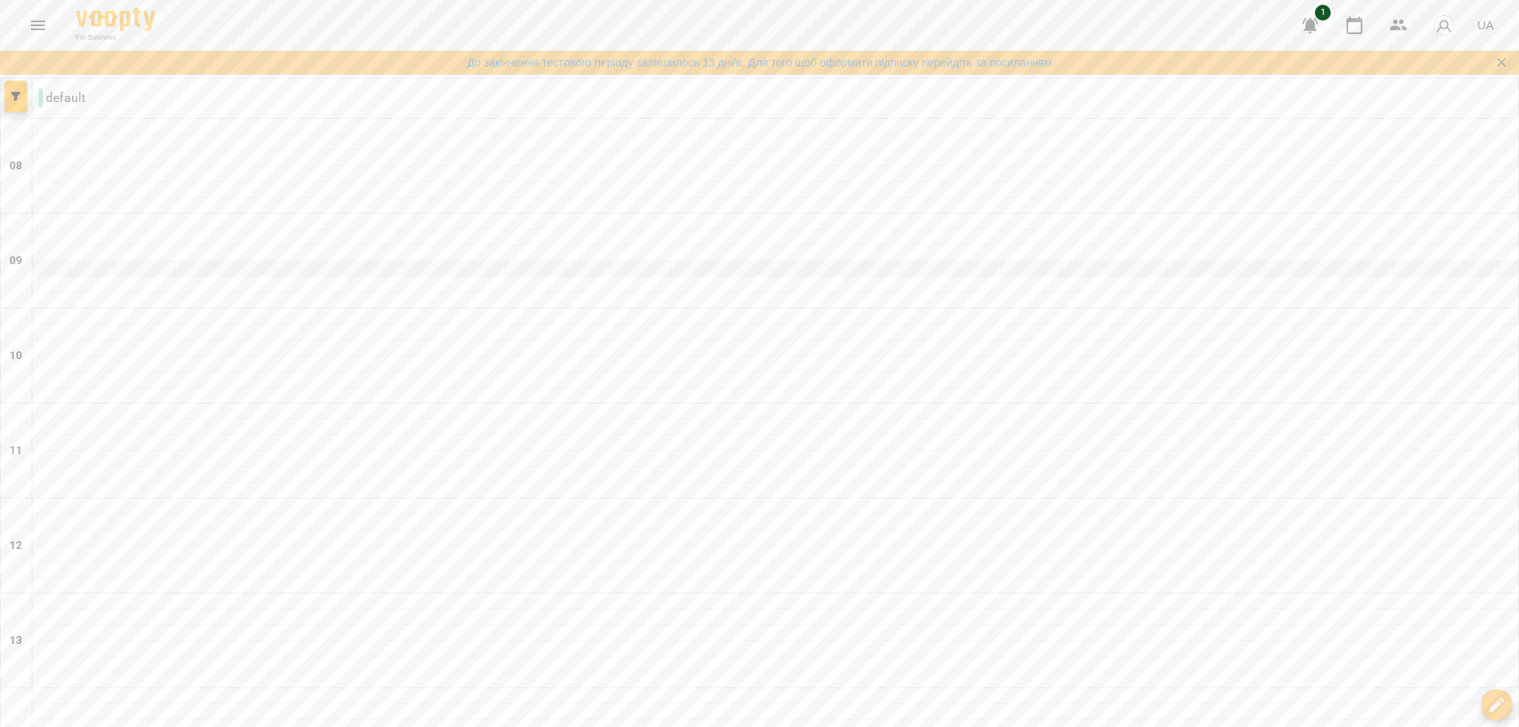
click at [85, 270] on div at bounding box center [775, 269] width 1486 height 16
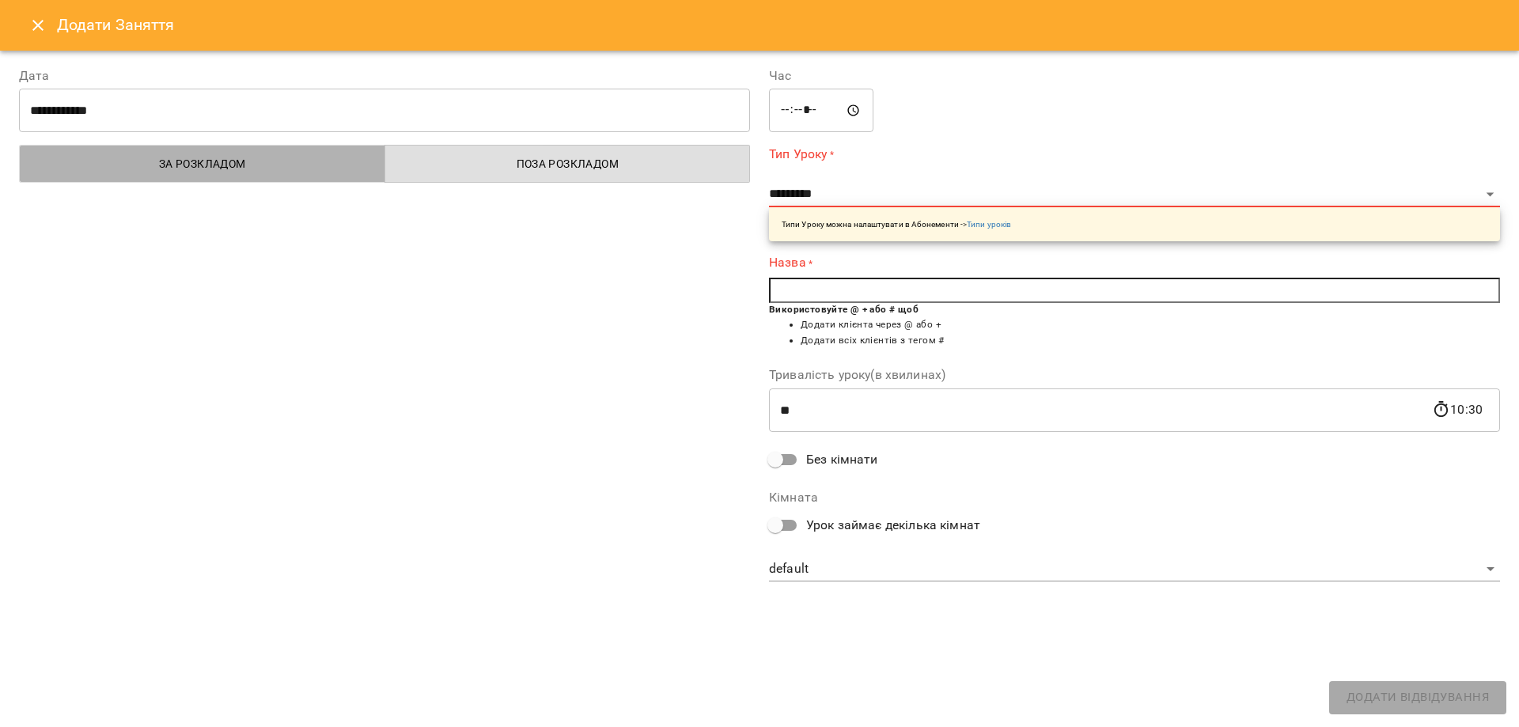
click at [316, 169] on span "За розкладом" at bounding box center [202, 163] width 347 height 19
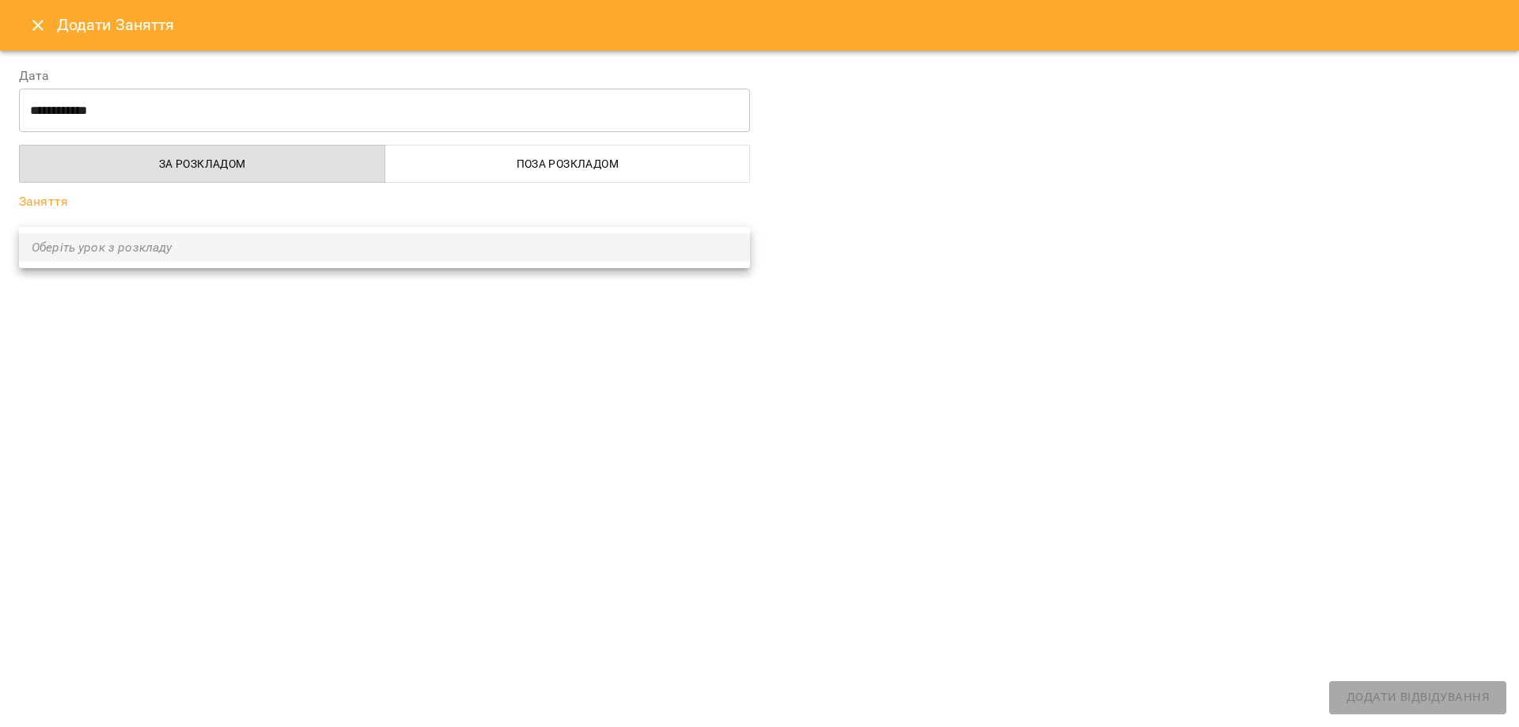
click at [202, 229] on body "**********" at bounding box center [759, 681] width 1519 height 1363
drag, startPoint x: 299, startPoint y: 390, endPoint x: 214, endPoint y: 184, distance: 222.5
click at [297, 382] on div at bounding box center [759, 363] width 1519 height 727
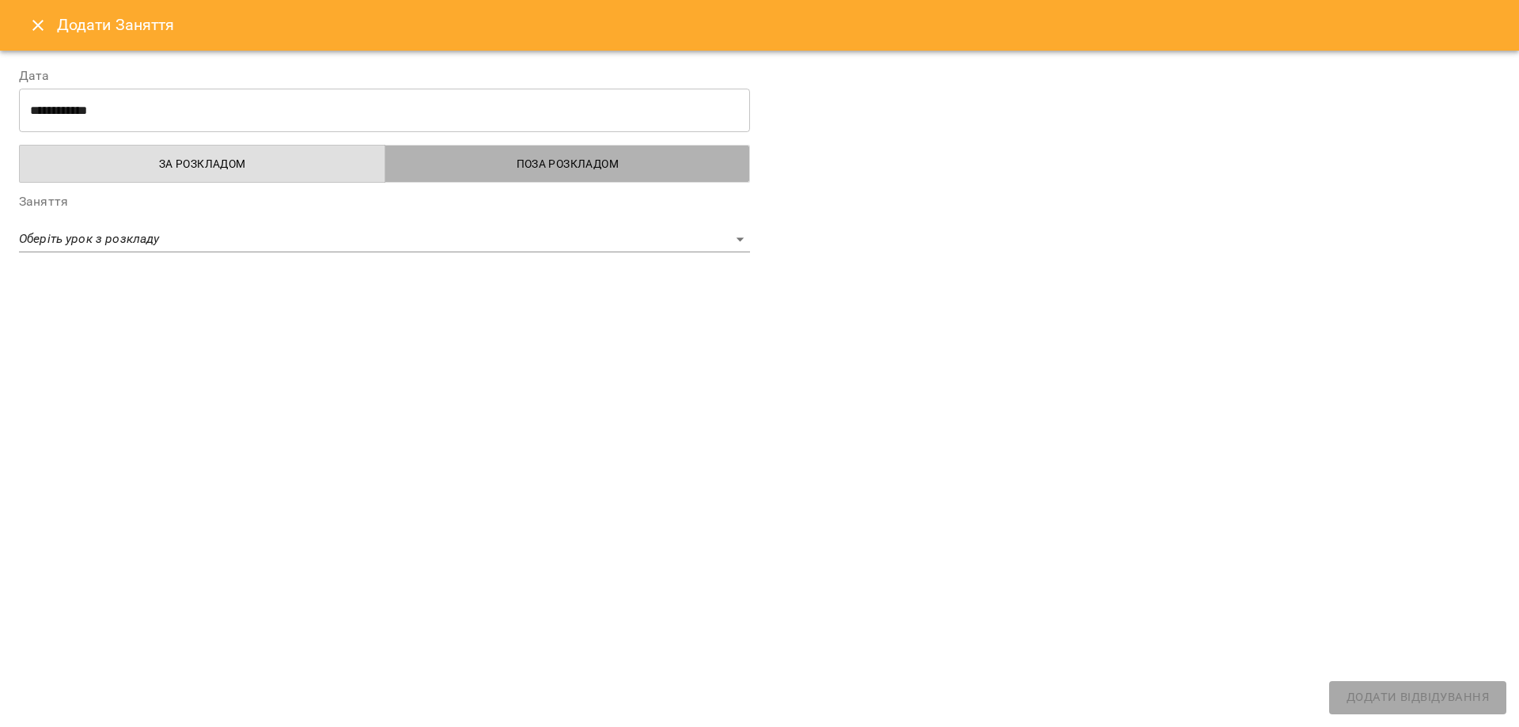
click at [626, 165] on span "Поза розкладом" at bounding box center [568, 163] width 347 height 19
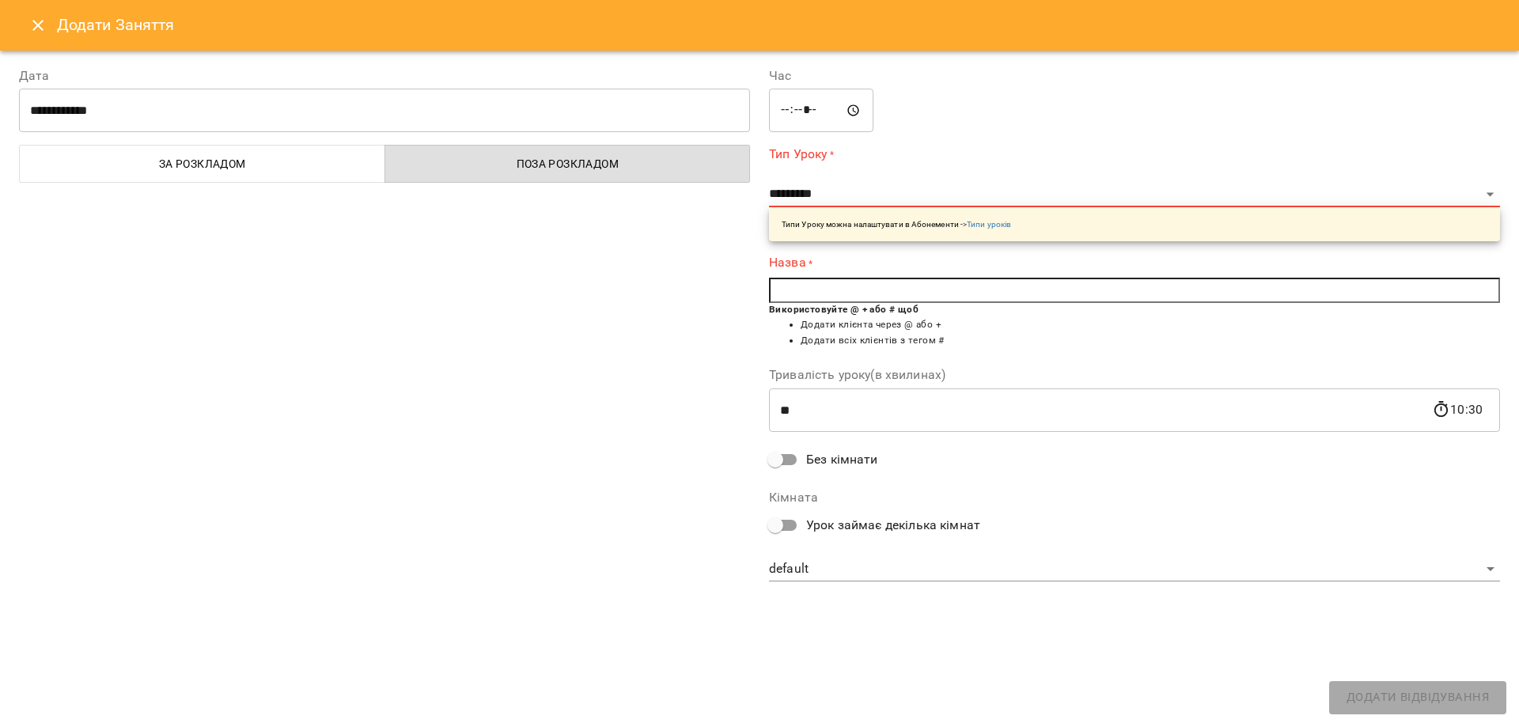
type button "false"
click at [824, 300] on input "text" at bounding box center [1134, 290] width 731 height 25
type input "*"
click at [849, 220] on p "Типи Уроку можна налаштувати в Абонементи -> Типи уроків" at bounding box center [896, 224] width 229 height 12
click at [1004, 227] on link "Типи уроків" at bounding box center [989, 224] width 44 height 9
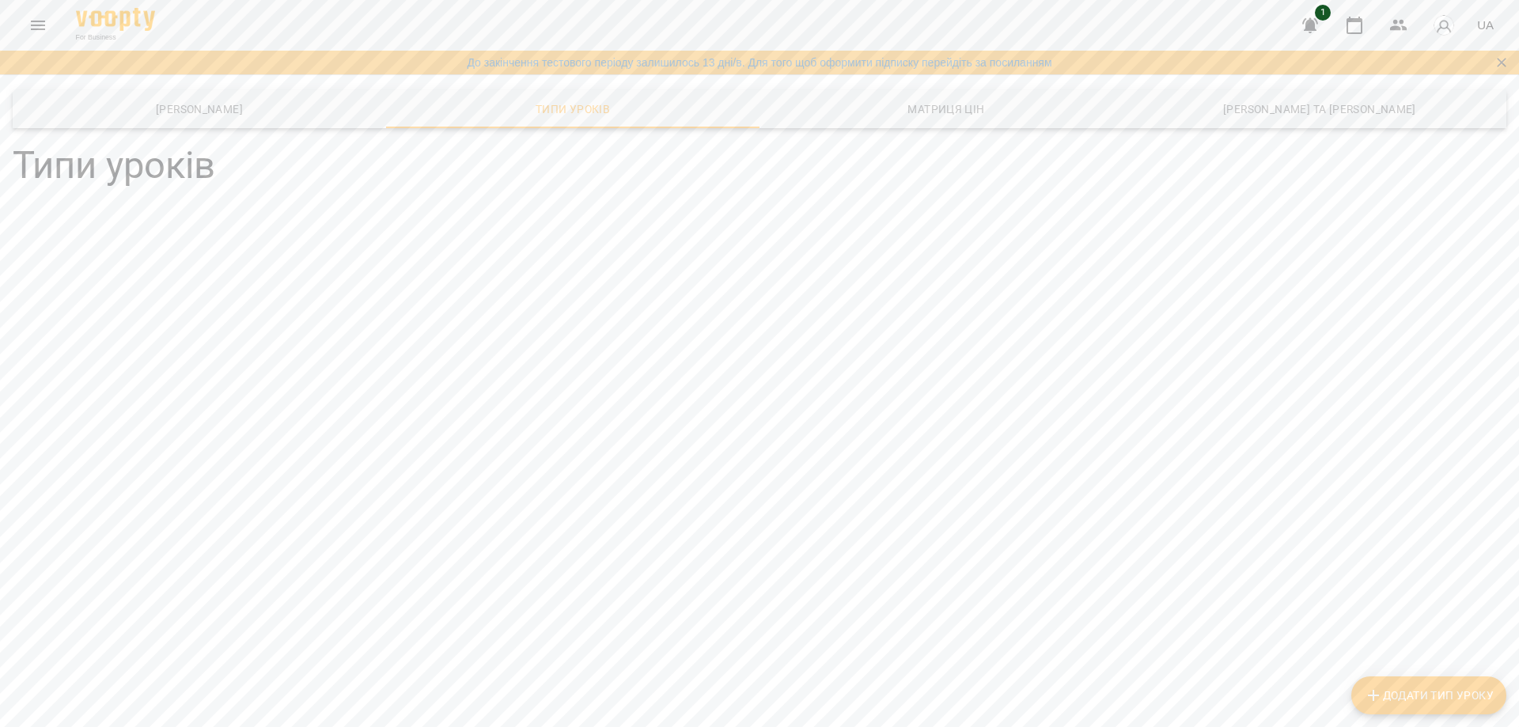
click at [1392, 696] on span "Додати Тип Уроку" at bounding box center [1429, 695] width 130 height 19
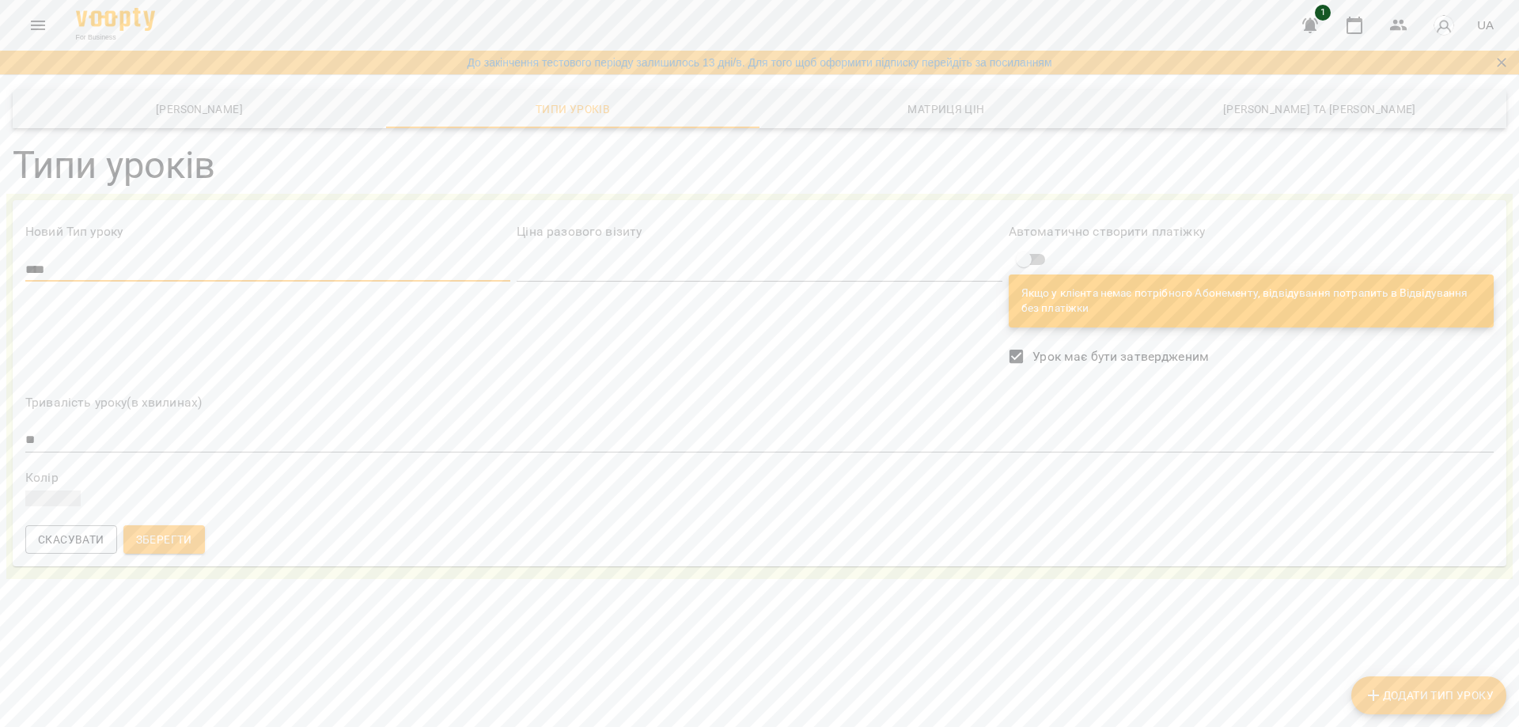
type input "****"
click at [146, 552] on button "Зберегти" at bounding box center [163, 539] width 81 height 28
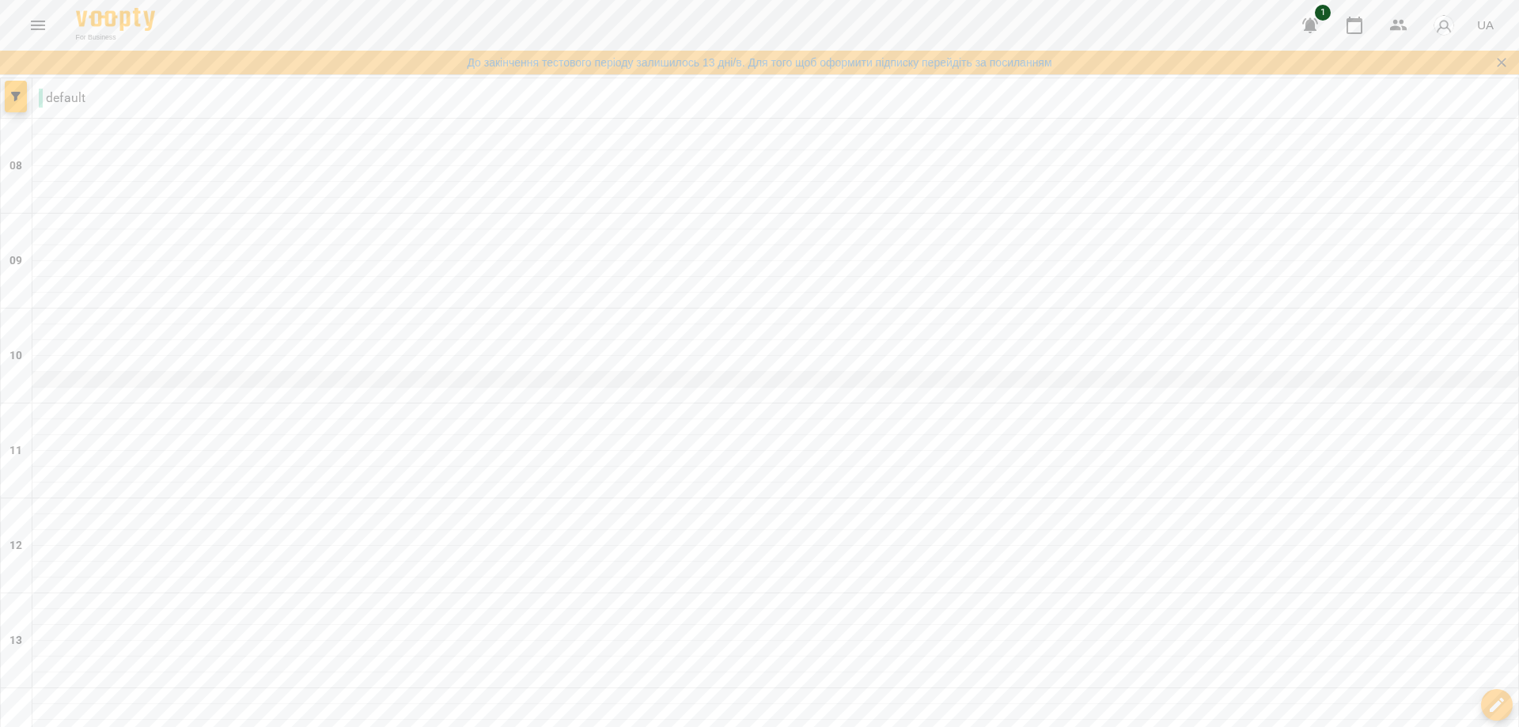
click at [369, 373] on div at bounding box center [775, 380] width 1486 height 16
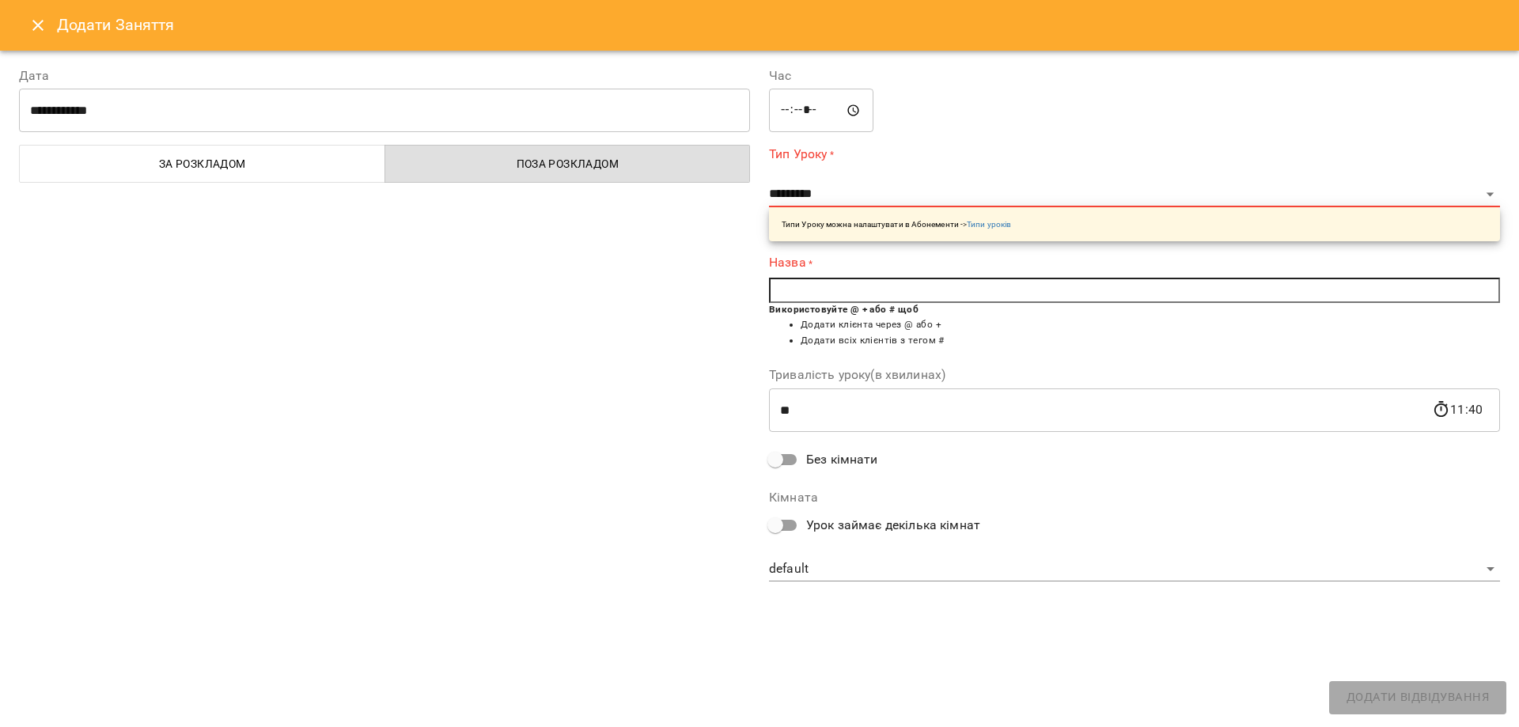
click at [822, 153] on label "Тип Уроку *" at bounding box center [1134, 154] width 731 height 18
drag, startPoint x: 854, startPoint y: 226, endPoint x: 907, endPoint y: 219, distance: 53.5
click at [873, 224] on p "Типи Уроку можна налаштувати в Абонементи -> Типи уроків" at bounding box center [896, 224] width 229 height 12
drag, startPoint x: 839, startPoint y: 160, endPoint x: 831, endPoint y: 157, distance: 8.5
click at [831, 157] on label "Тип Уроку *" at bounding box center [1134, 154] width 731 height 18
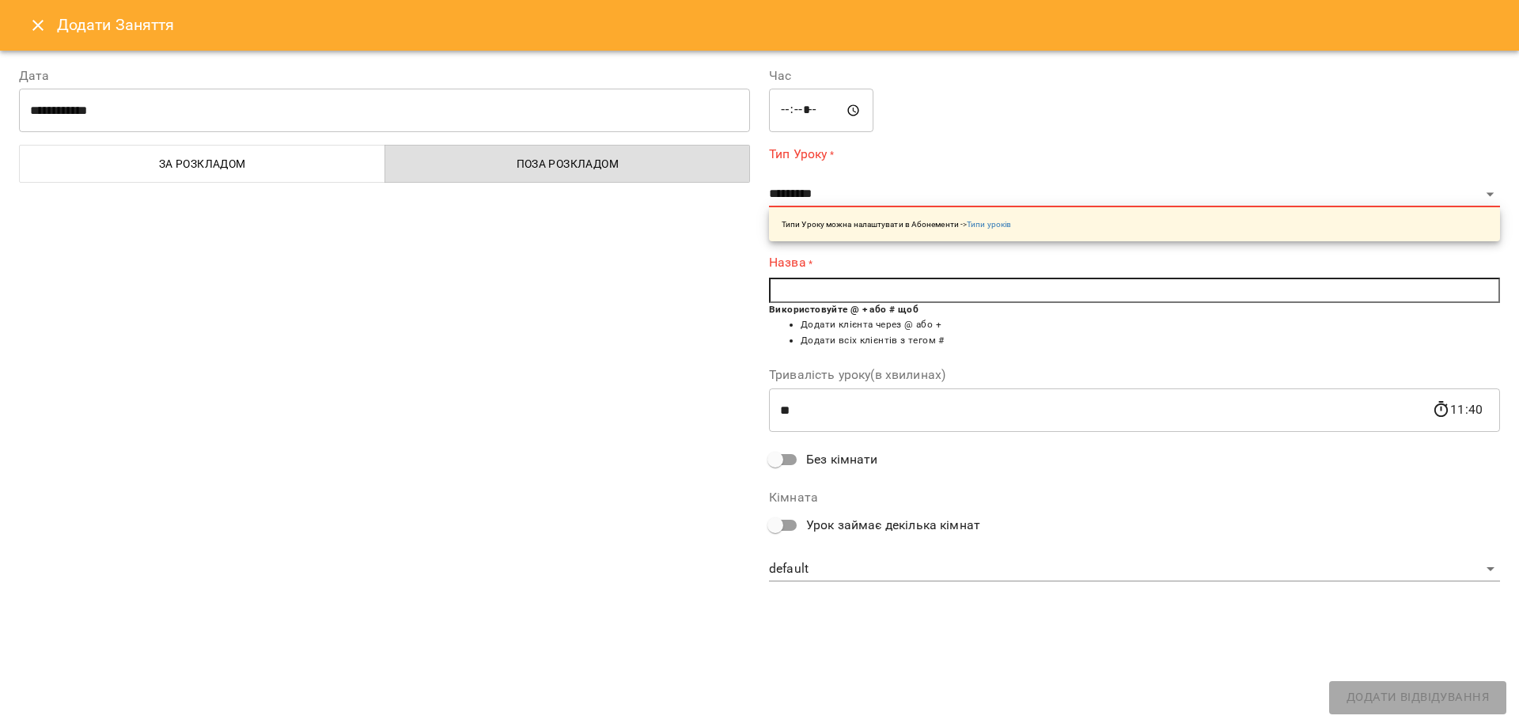
click at [809, 290] on input "text" at bounding box center [1134, 290] width 731 height 25
type input "*"
click at [1030, 343] on li "Додати всіх клієнтів з тегом #" at bounding box center [1150, 336] width 699 height 16
click at [807, 150] on label "Тип Уроку *" at bounding box center [1134, 154] width 731 height 18
click at [821, 157] on label "Тип Уроку *" at bounding box center [1134, 154] width 731 height 18
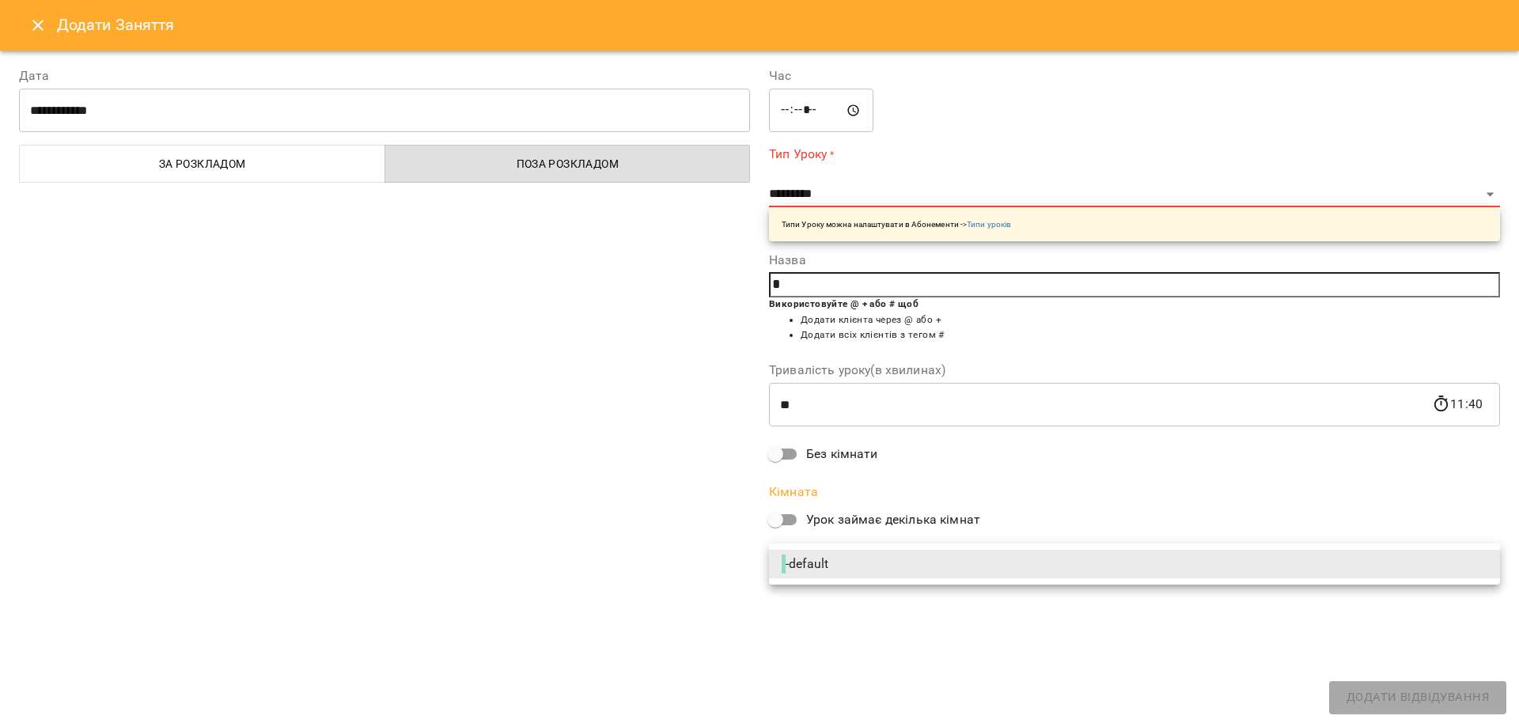
click at [812, 558] on body "**********" at bounding box center [759, 681] width 1519 height 1363
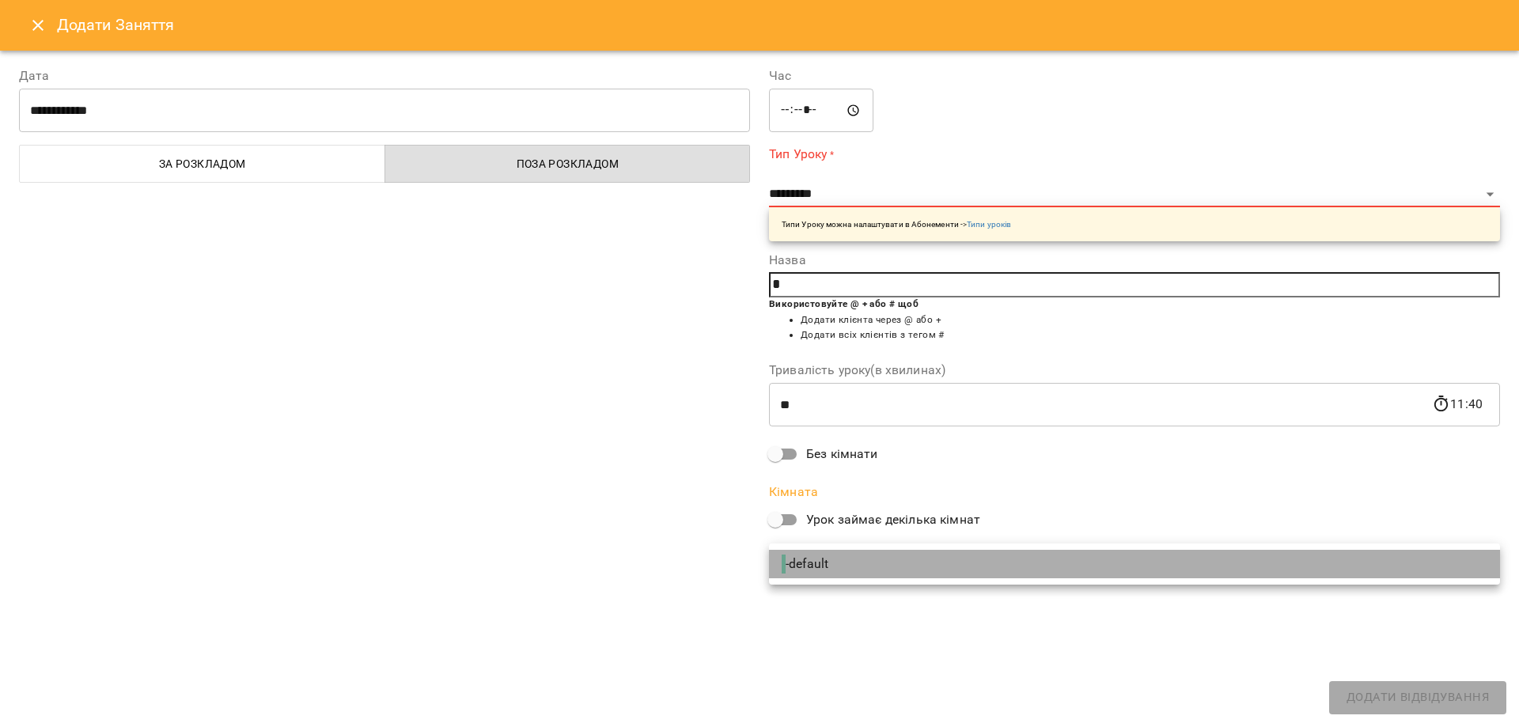
click at [816, 561] on span "- default" at bounding box center [807, 564] width 50 height 19
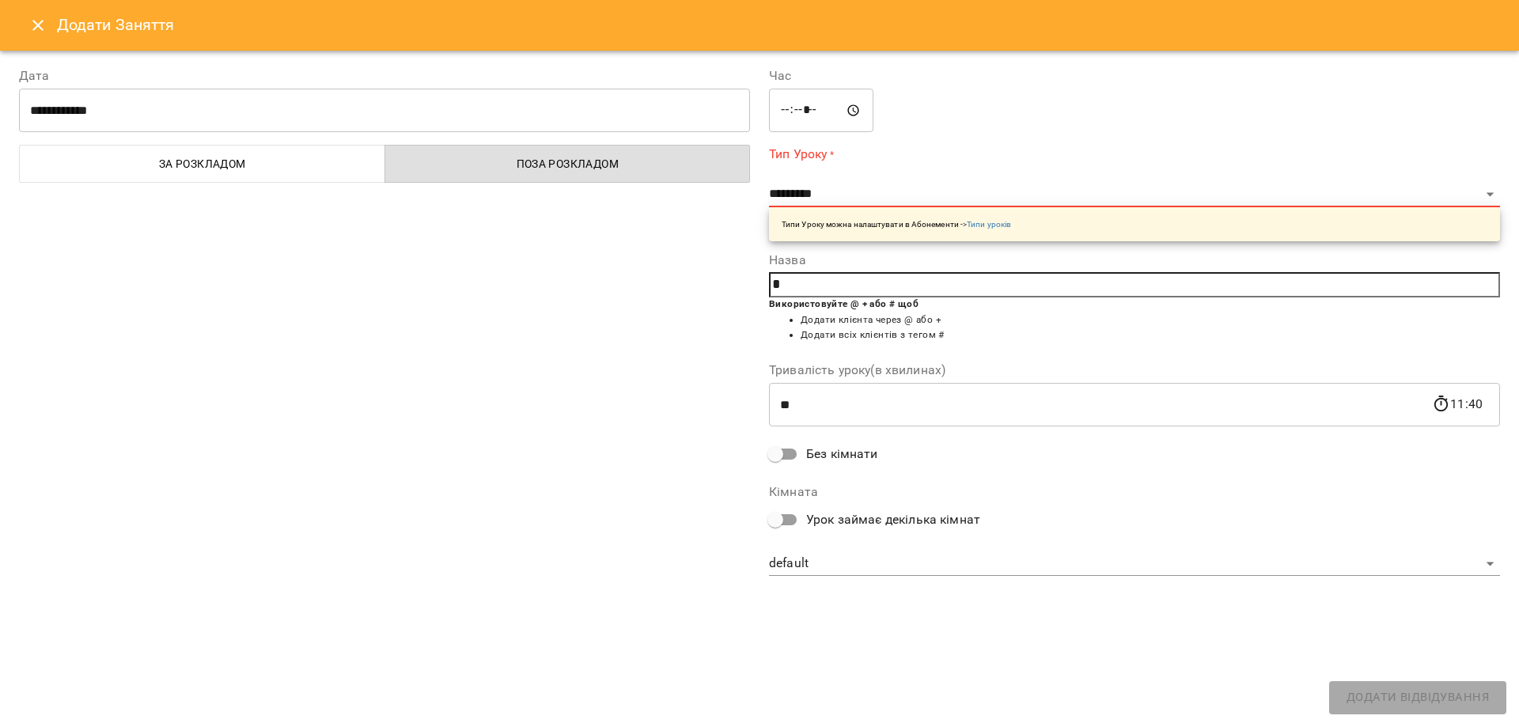
click at [912, 228] on p "Типи Уроку можна налаштувати в Абонементи -> Типи уроків" at bounding box center [896, 224] width 229 height 12
click at [992, 226] on link "Типи уроків" at bounding box center [989, 224] width 44 height 9
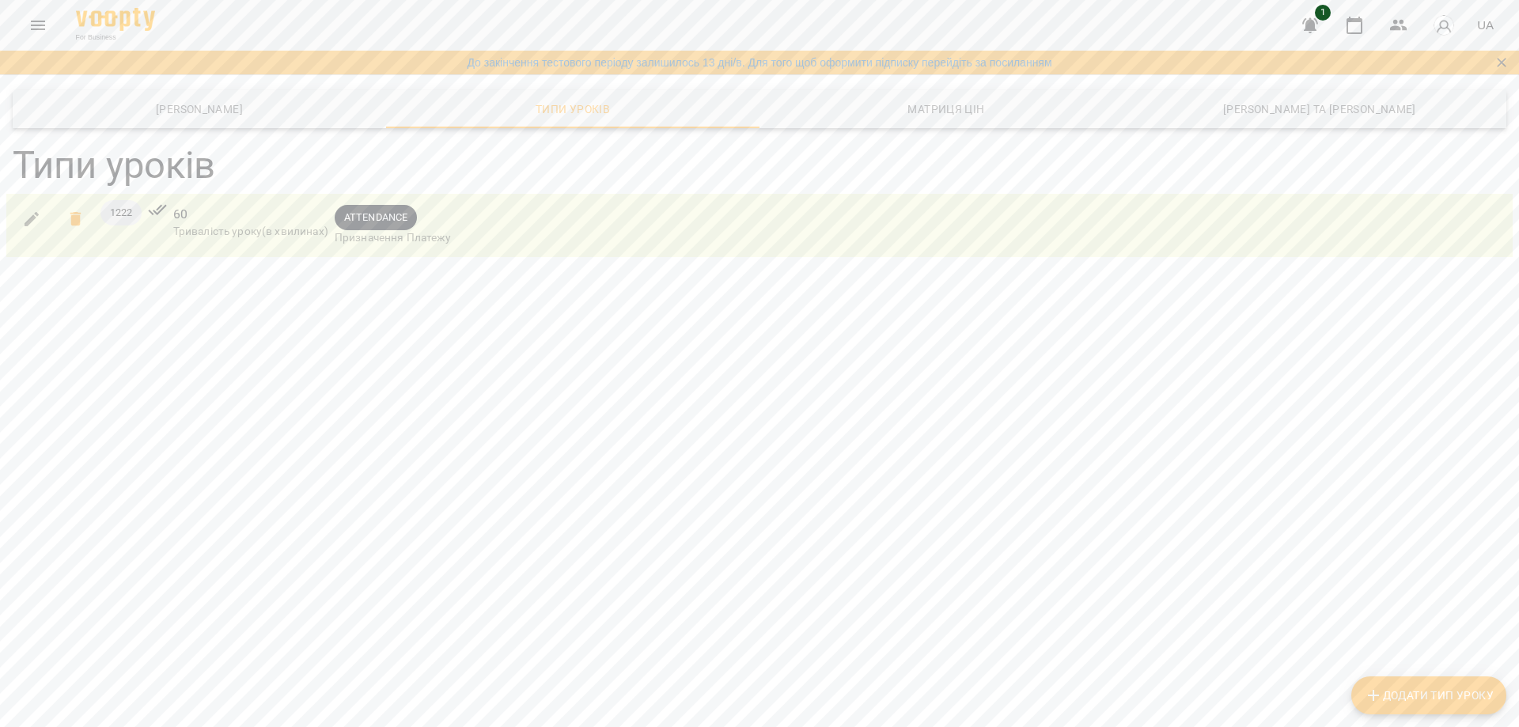
click at [635, 202] on div "1222 60 Тривалість уроку(в хвилинах) ATTENDANCE Призначення Платежу" at bounding box center [759, 225] width 1500 height 57
click at [582, 232] on div "1222 60 Тривалість уроку(в хвилинах) ATTENDANCE Призначення Платежу" at bounding box center [759, 225] width 1500 height 57
click at [37, 210] on icon "button" at bounding box center [31, 219] width 19 height 19
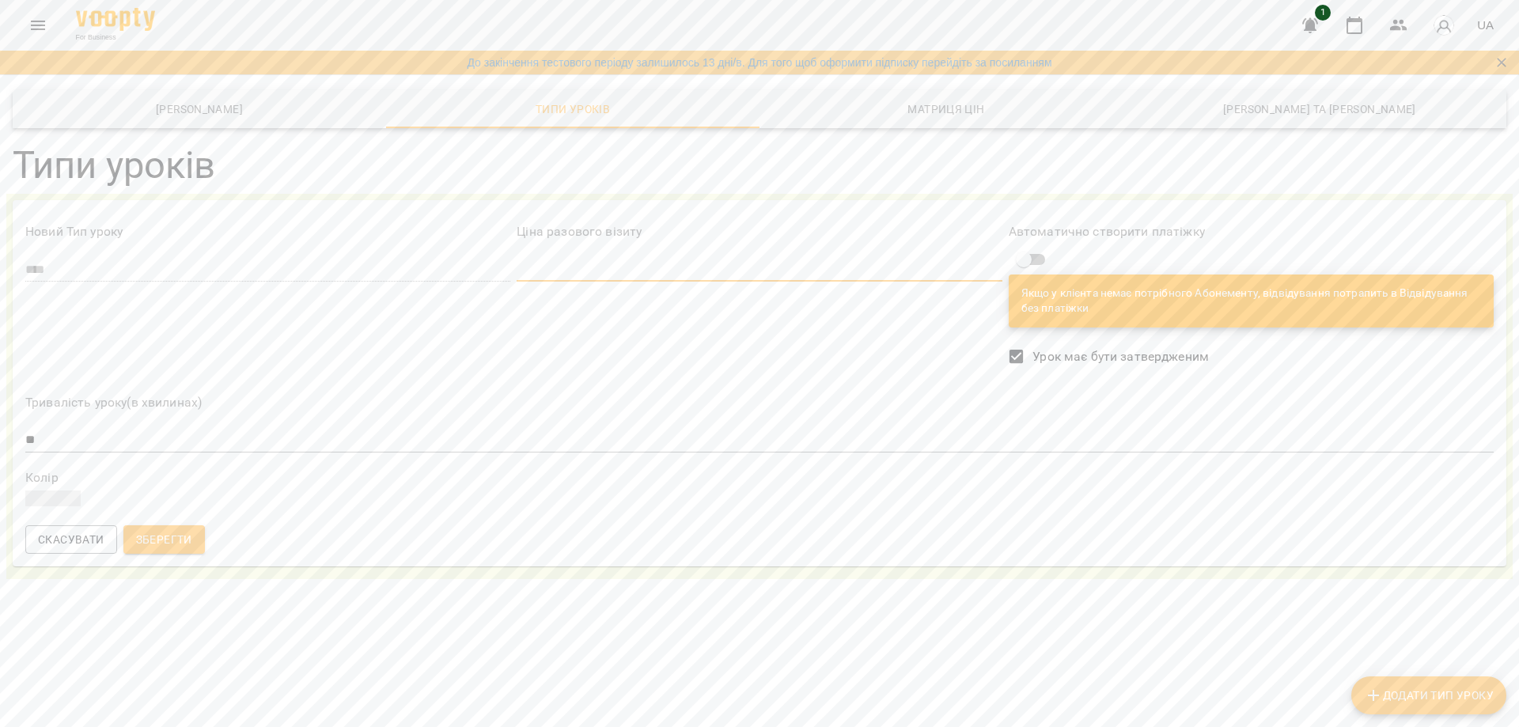
click at [608, 266] on input "number" at bounding box center [759, 269] width 485 height 25
type input "***"
click at [768, 360] on div "Ціна разового візиту ***" at bounding box center [759, 295] width 491 height 171
click at [52, 485] on div "Колір" at bounding box center [759, 489] width 1469 height 35
click at [47, 497] on span at bounding box center [52, 499] width 55 height 16
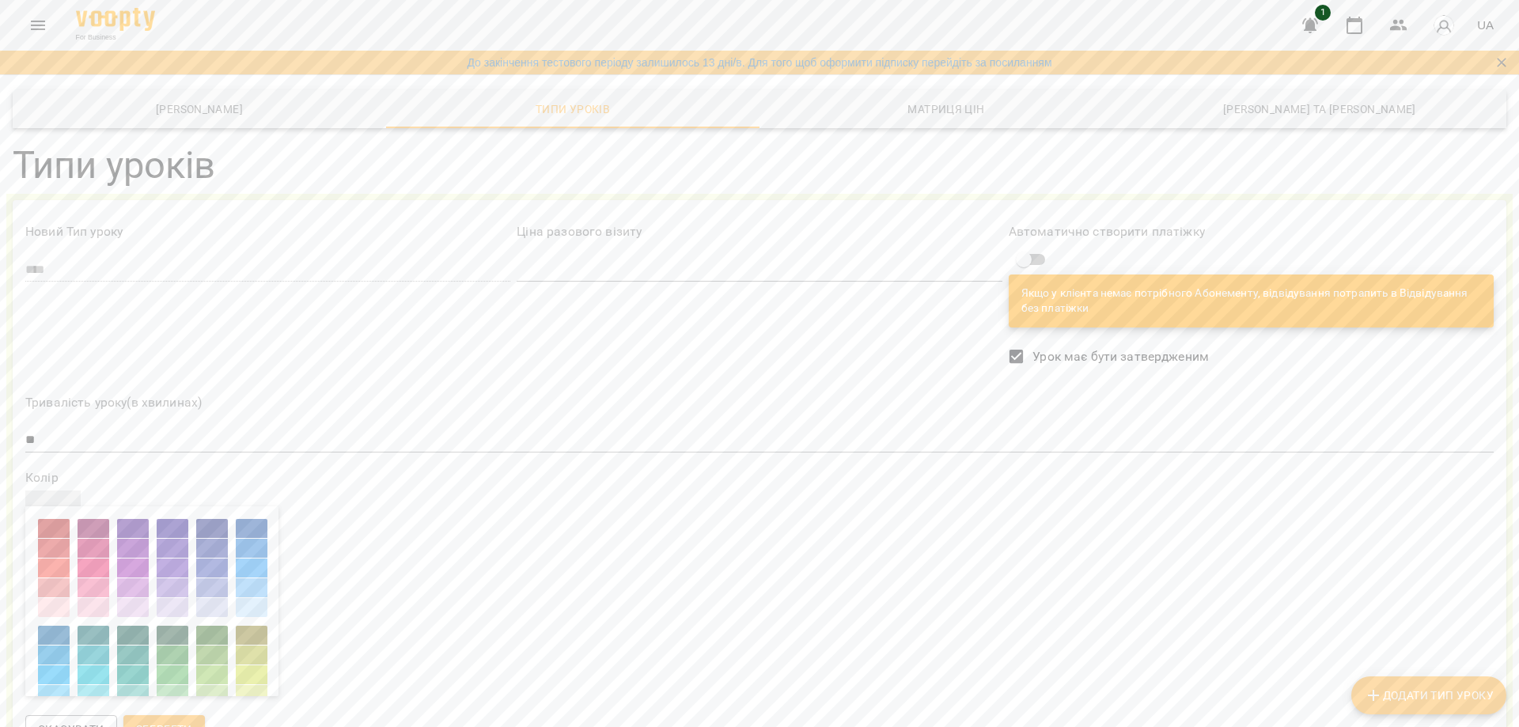
click at [165, 549] on div at bounding box center [173, 548] width 32 height 19
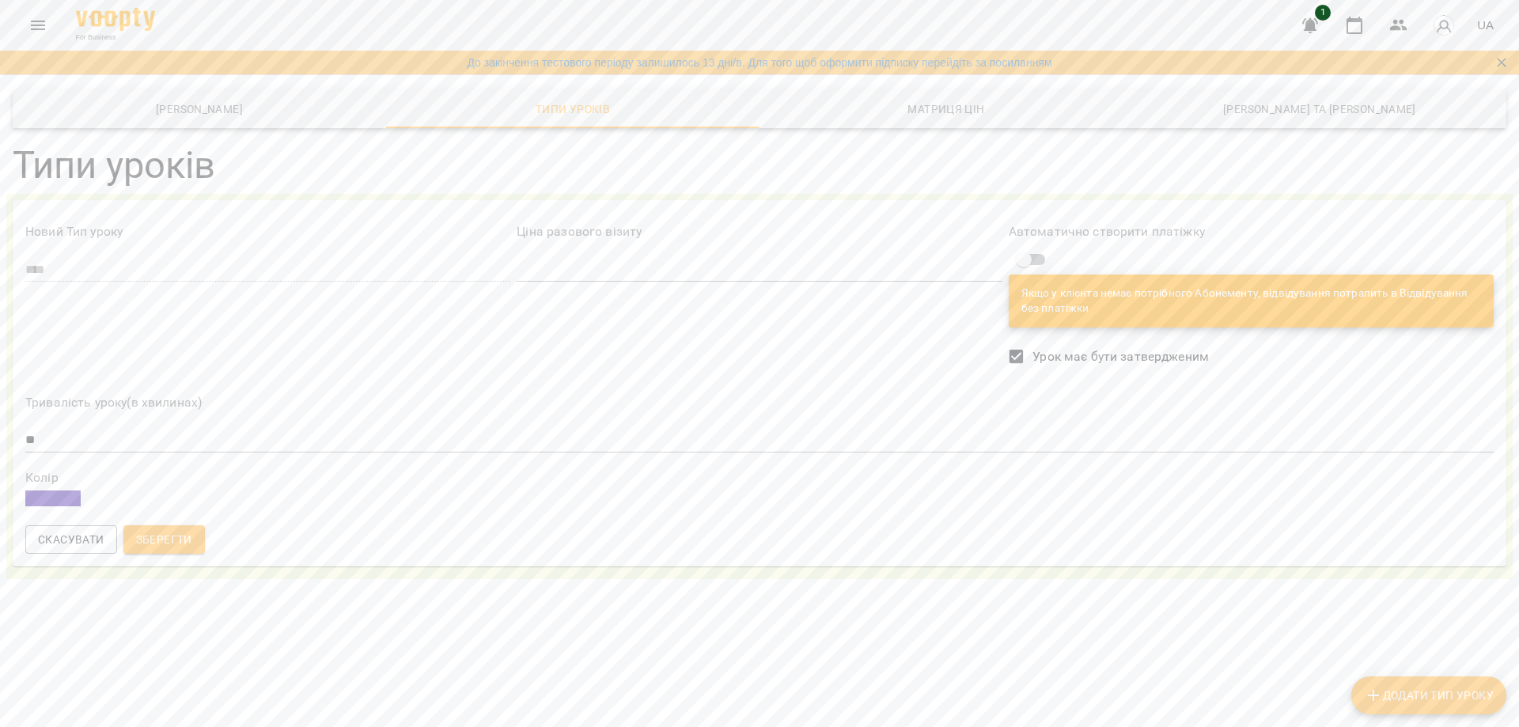
click at [164, 540] on span "Зберегти" at bounding box center [164, 539] width 56 height 19
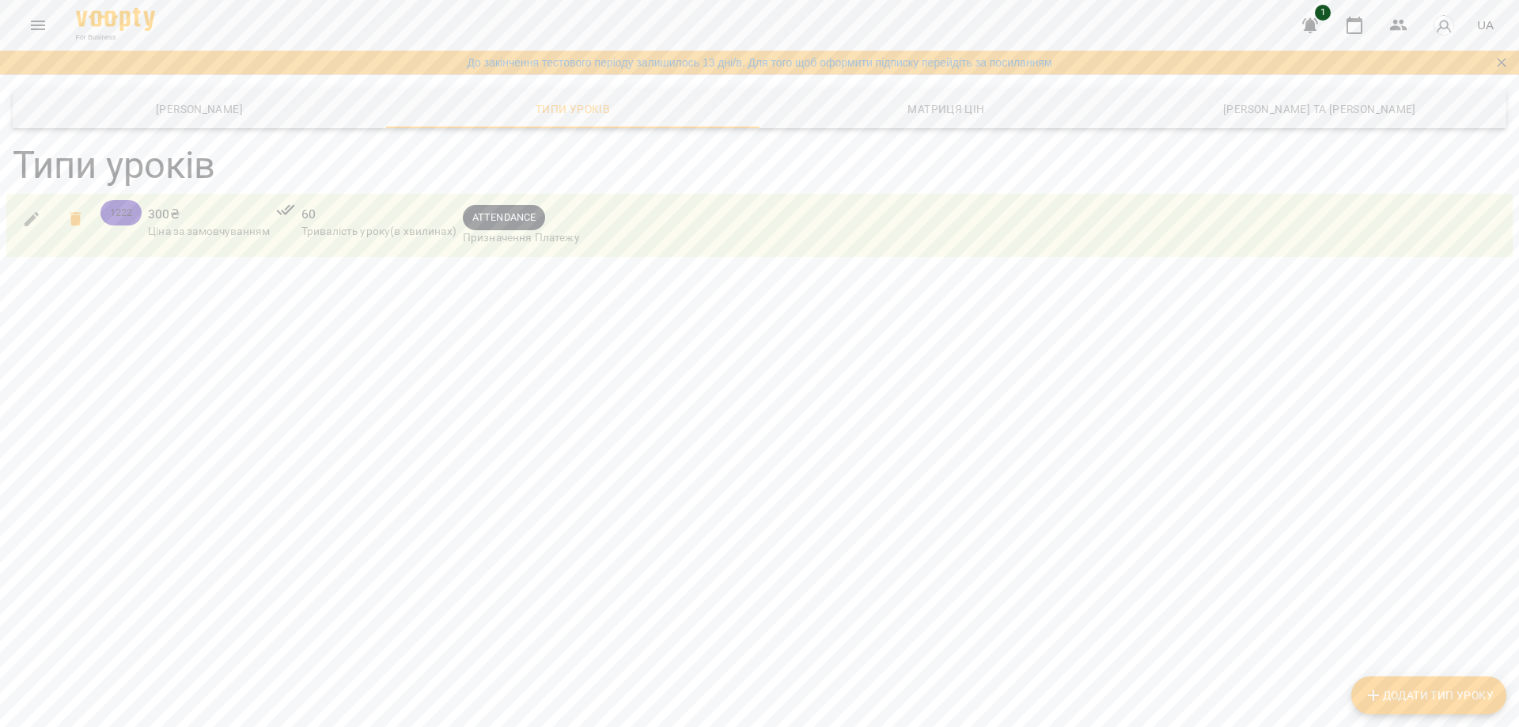
click at [505, 218] on span "ATTENDANCE" at bounding box center [504, 217] width 82 height 15
click at [1421, 703] on span "Додати Тип Уроку" at bounding box center [1429, 695] width 130 height 19
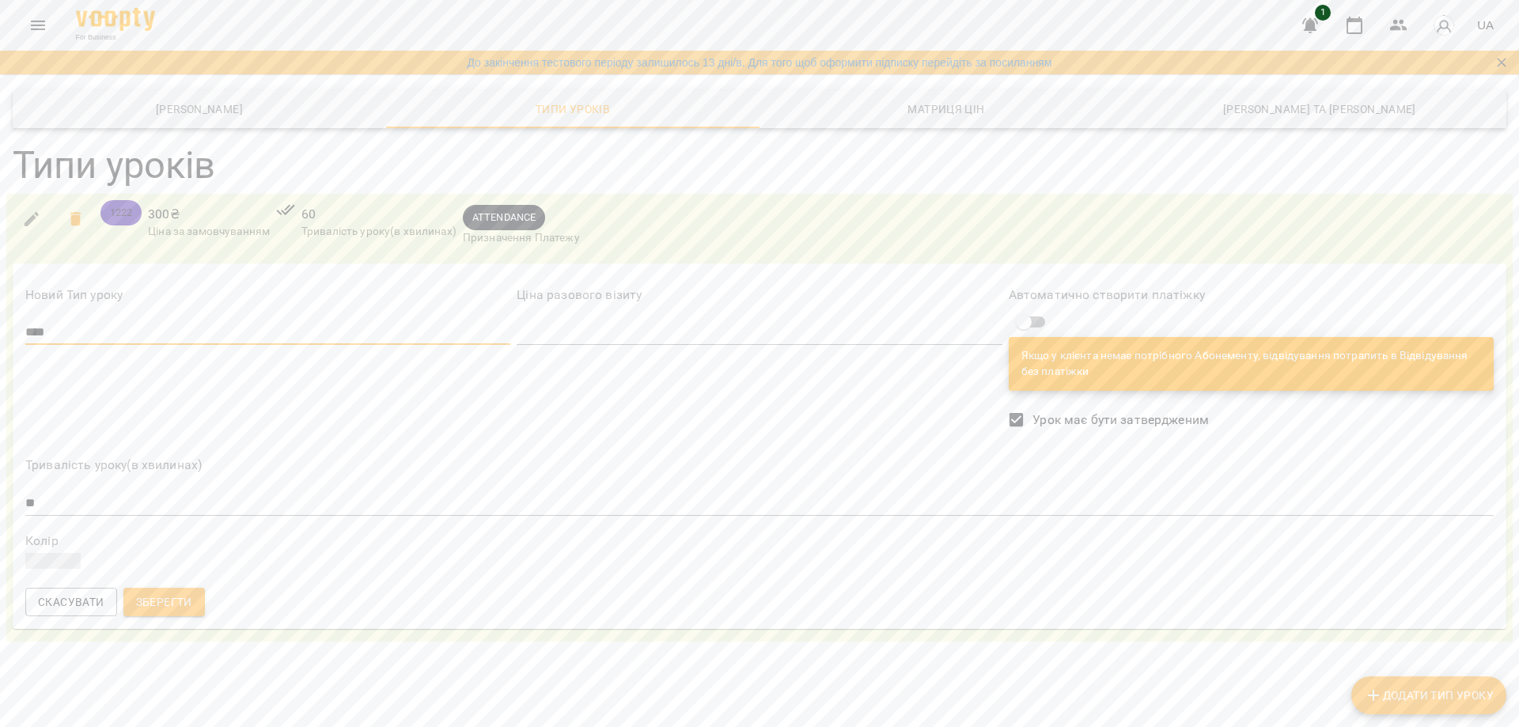
type input "****"
click at [583, 334] on input "number" at bounding box center [759, 332] width 485 height 25
type input "***"
click at [52, 569] on span at bounding box center [52, 561] width 55 height 16
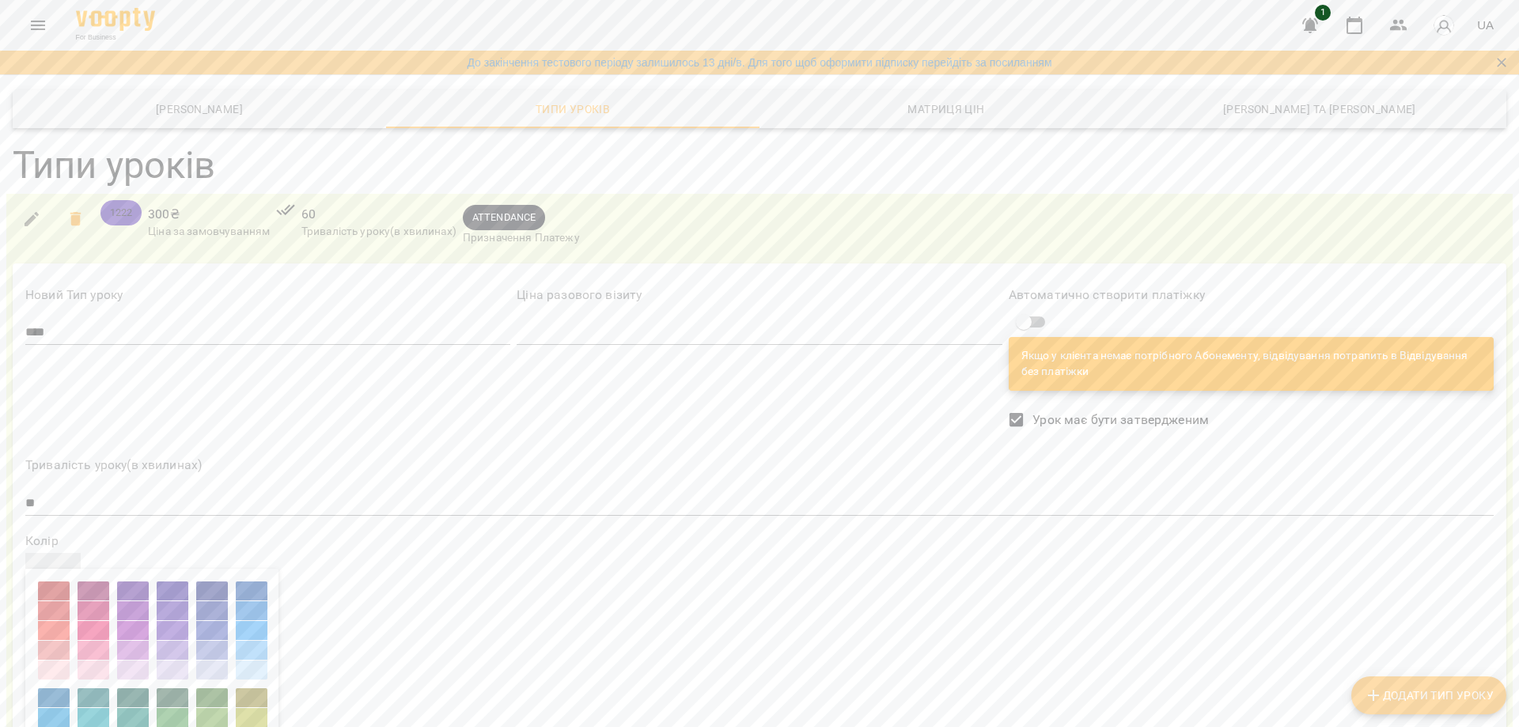
drag, startPoint x: 88, startPoint y: 639, endPoint x: 93, endPoint y: 624, distance: 16.5
click at [90, 639] on div at bounding box center [94, 630] width 32 height 19
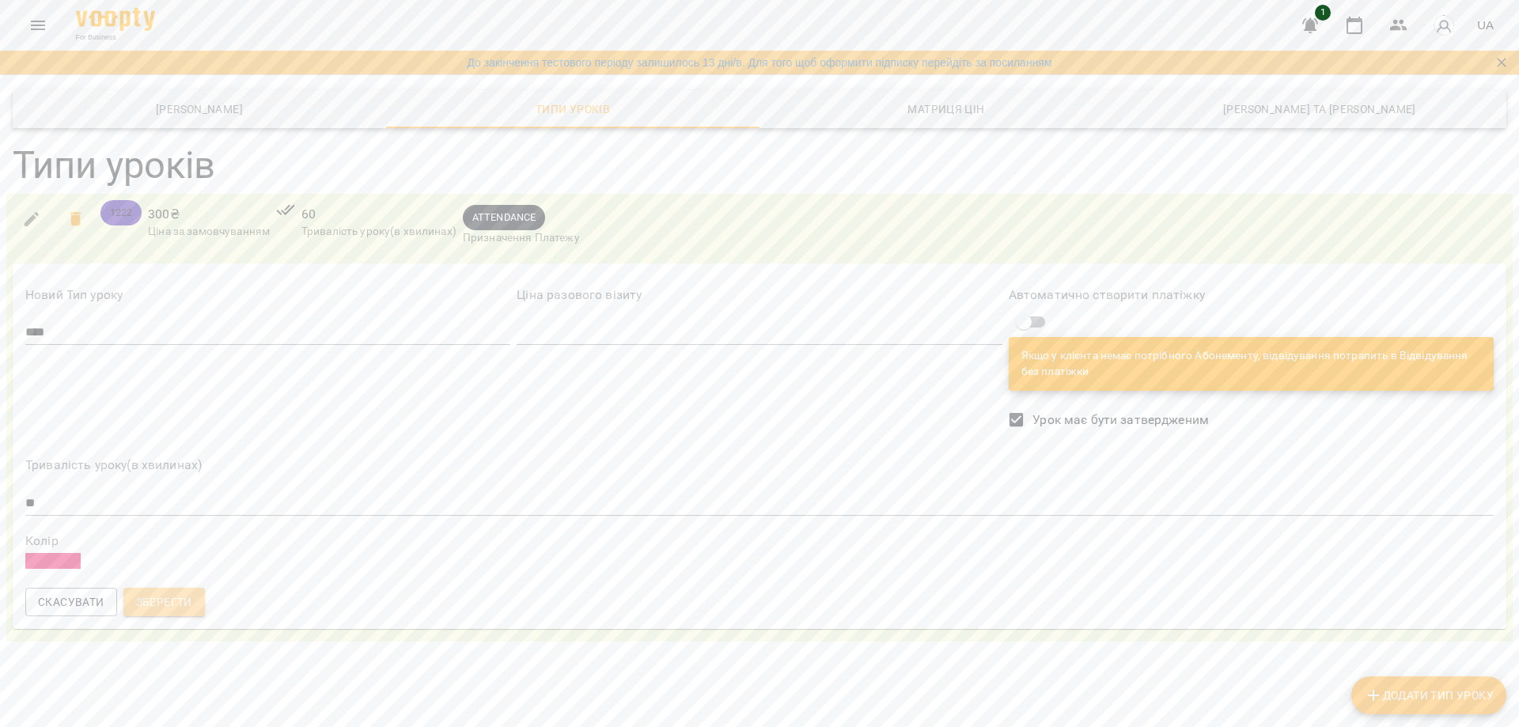
click at [164, 616] on button "Зберегти" at bounding box center [163, 602] width 81 height 28
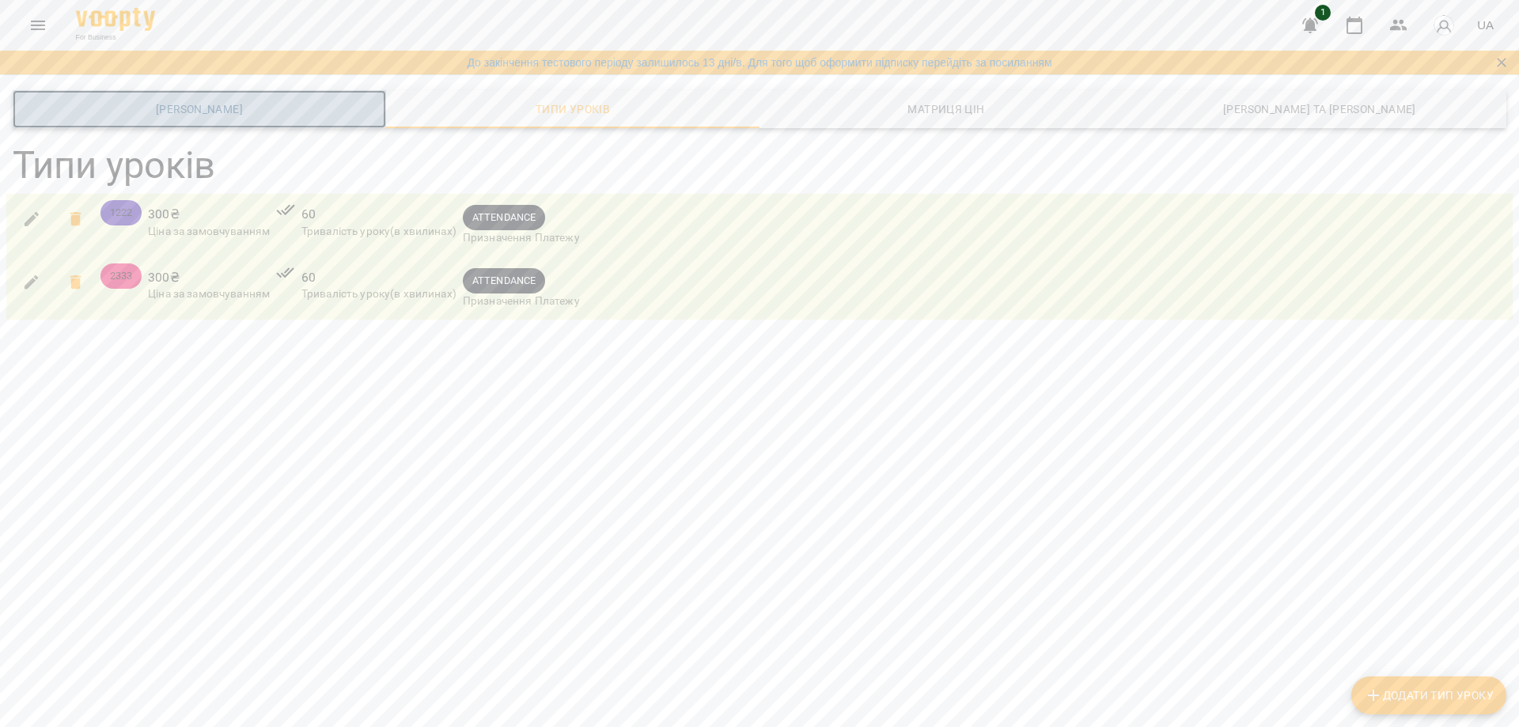
click at [246, 112] on span "[PERSON_NAME]" at bounding box center [199, 109] width 354 height 19
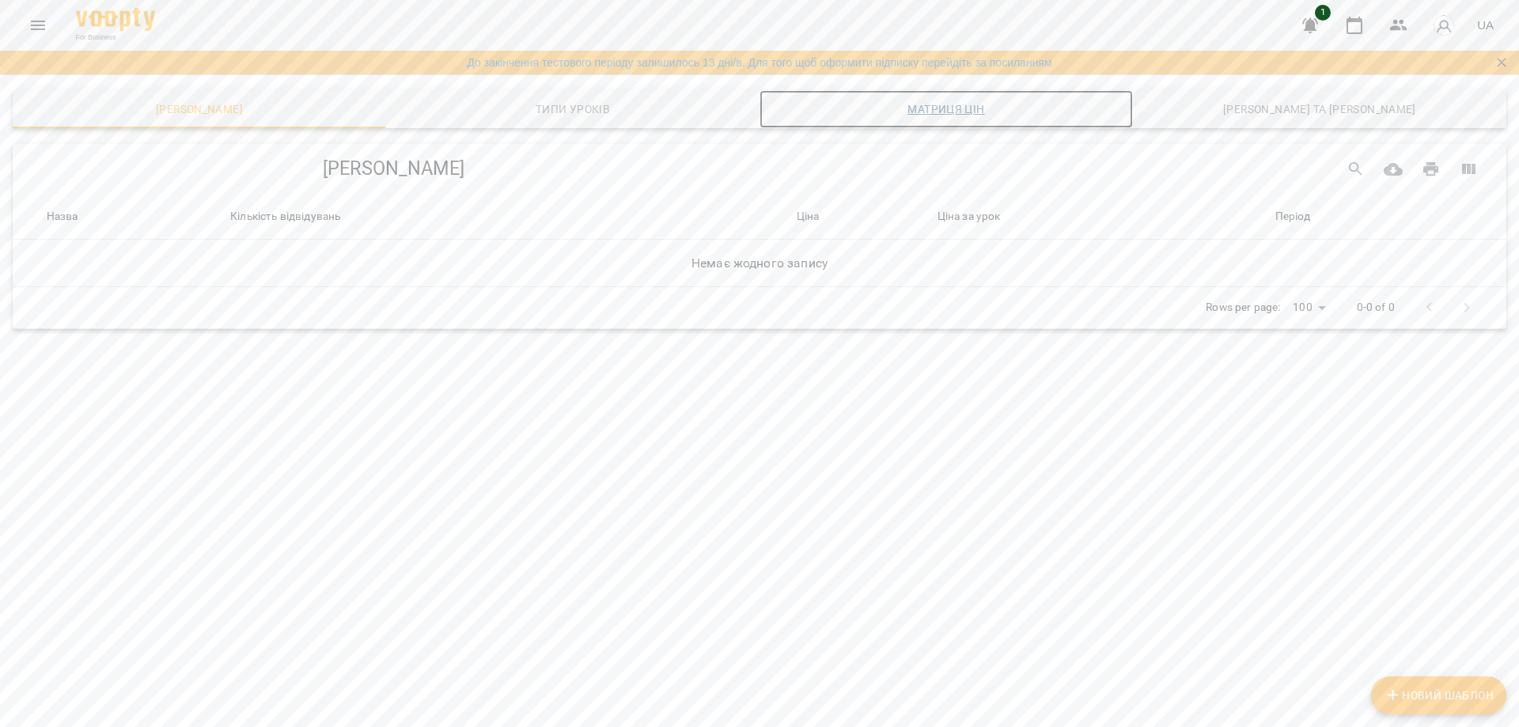
click at [918, 114] on span "Матриця цін" at bounding box center [946, 109] width 354 height 19
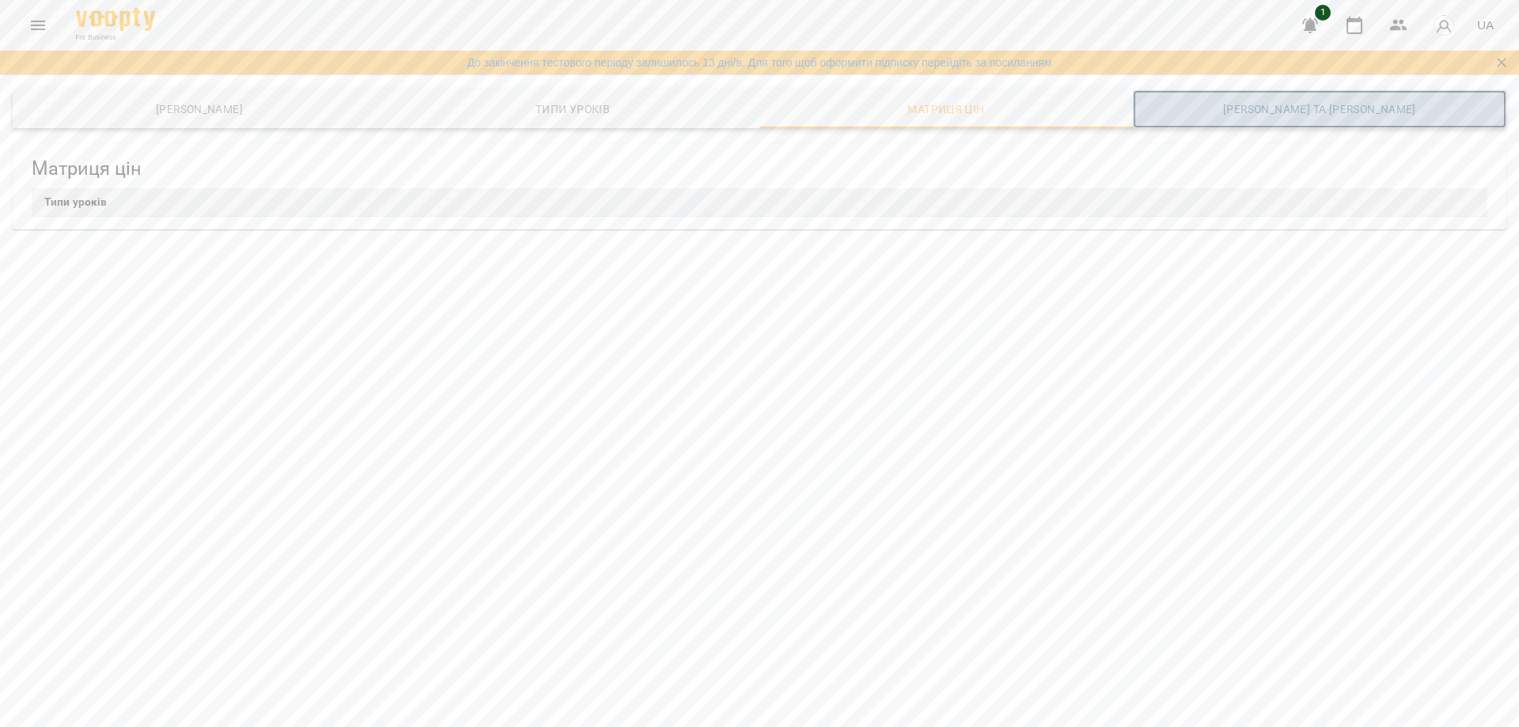
click at [1279, 101] on span "[PERSON_NAME] та [PERSON_NAME]" at bounding box center [1320, 109] width 354 height 19
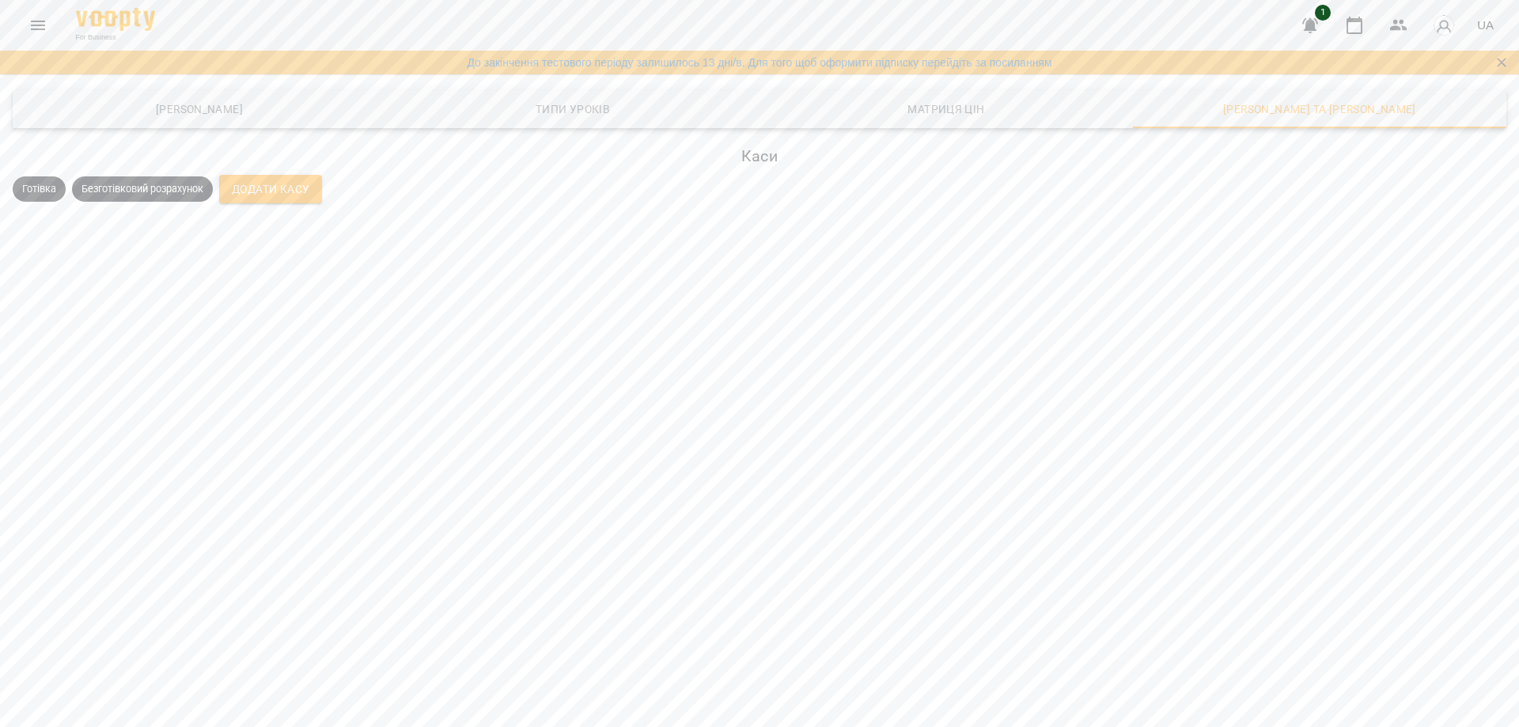
drag, startPoint x: 172, startPoint y: 21, endPoint x: 91, endPoint y: 12, distance: 82.0
click at [91, 12] on div "For Business 1 UA" at bounding box center [759, 25] width 1519 height 51
